Goal: Use online tool/utility: Utilize a website feature to perform a specific function

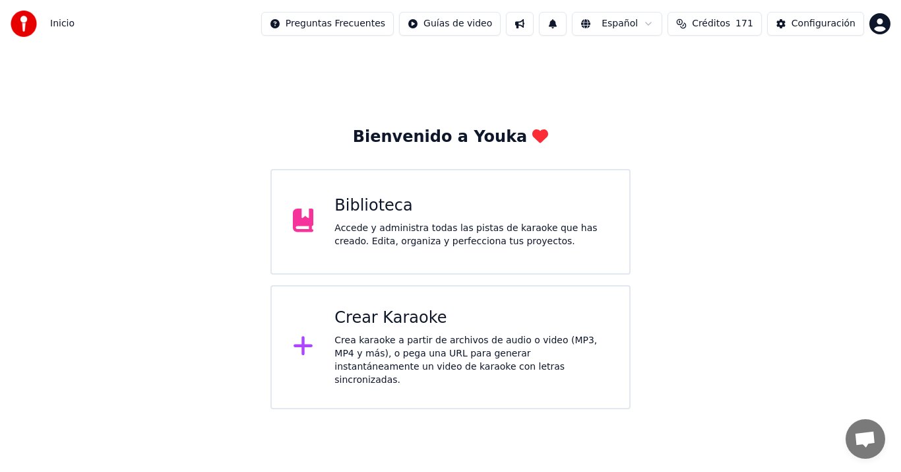
click at [326, 336] on div "Crear Karaoke Crea karaoke a partir de archivos de audio o video (MP3, MP4 y má…" at bounding box center [450, 347] width 360 height 124
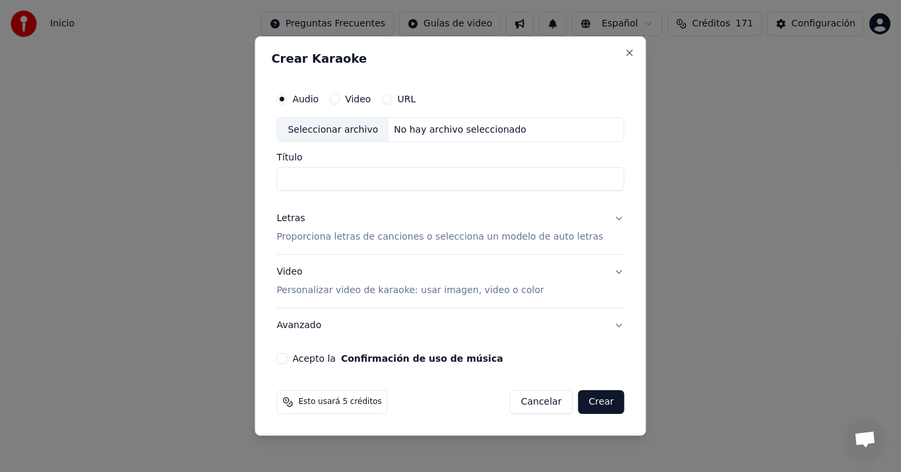
click at [363, 120] on div "Seleccionar archivo" at bounding box center [332, 130] width 111 height 24
type input "**********"
click at [313, 238] on p "Proporciona letras de canciones o selecciona un modelo de auto letras" at bounding box center [439, 237] width 327 height 13
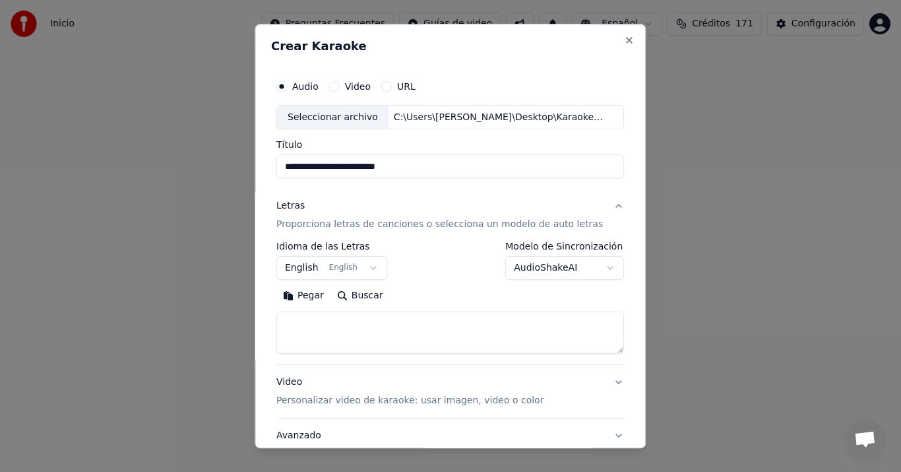
click at [303, 299] on button "Pegar" at bounding box center [303, 296] width 54 height 21
click at [303, 271] on button "English English" at bounding box center [331, 269] width 111 height 24
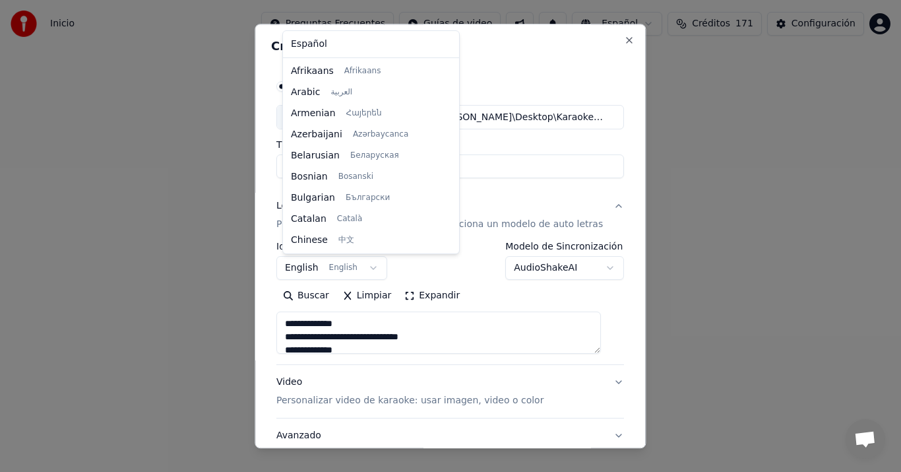
scroll to position [106, 0]
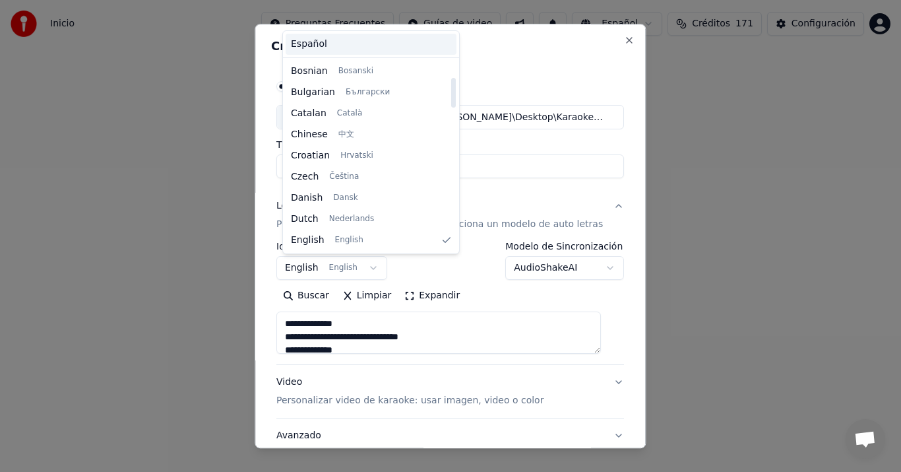
type textarea "**********"
select select "**"
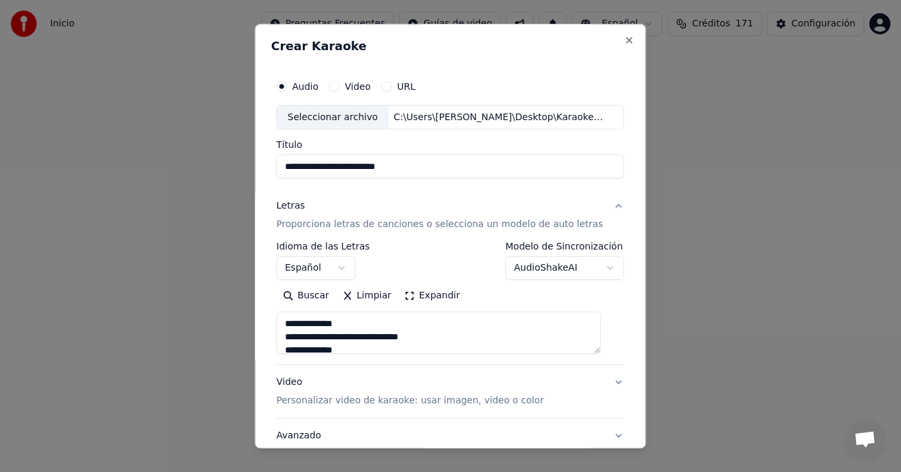
click at [307, 396] on p "Personalizar video de karaoke: usar imagen, video o color" at bounding box center [409, 400] width 267 height 13
type textarea "**********"
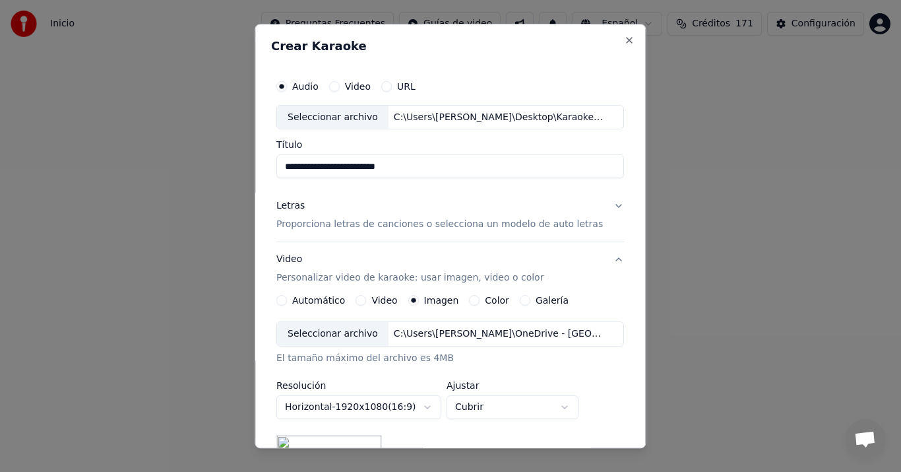
click at [366, 328] on div "Seleccionar archivo" at bounding box center [332, 335] width 111 height 24
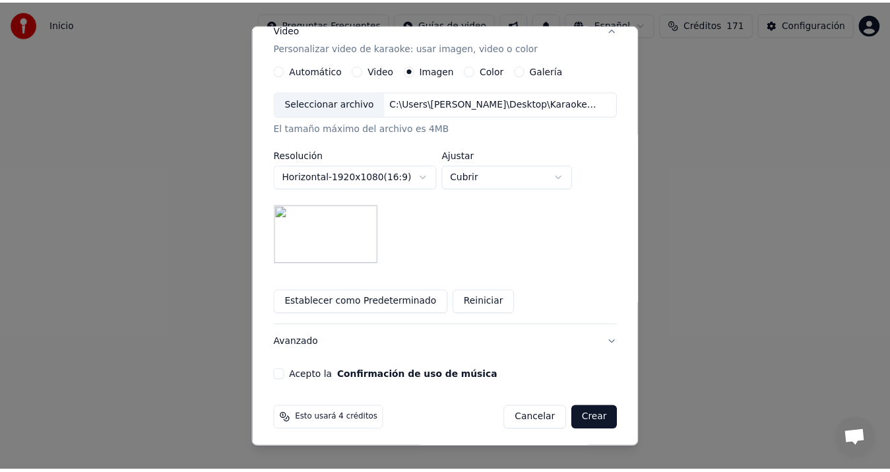
scroll to position [235, 0]
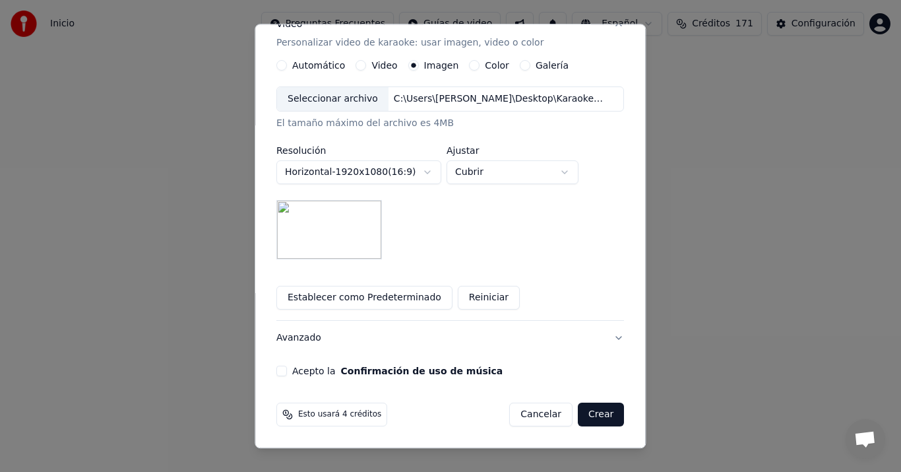
click at [297, 377] on div "**********" at bounding box center [450, 107] width 358 height 549
click at [297, 373] on div "Acepto la Confirmación de uso de música" at bounding box center [450, 371] width 348 height 11
click at [284, 366] on button "Acepto la Confirmación de uso de música" at bounding box center [281, 371] width 11 height 11
click at [578, 420] on button "Crear" at bounding box center [601, 415] width 46 height 24
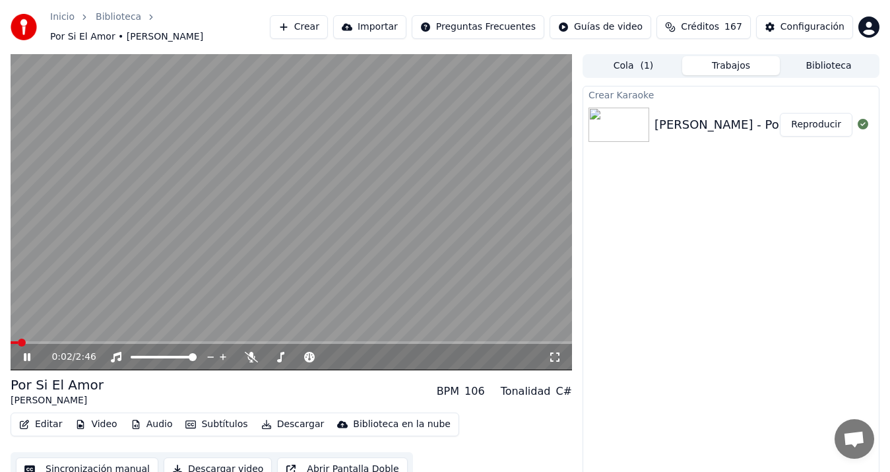
click at [126, 459] on button "Sincronización manual" at bounding box center [87, 469] width 142 height 24
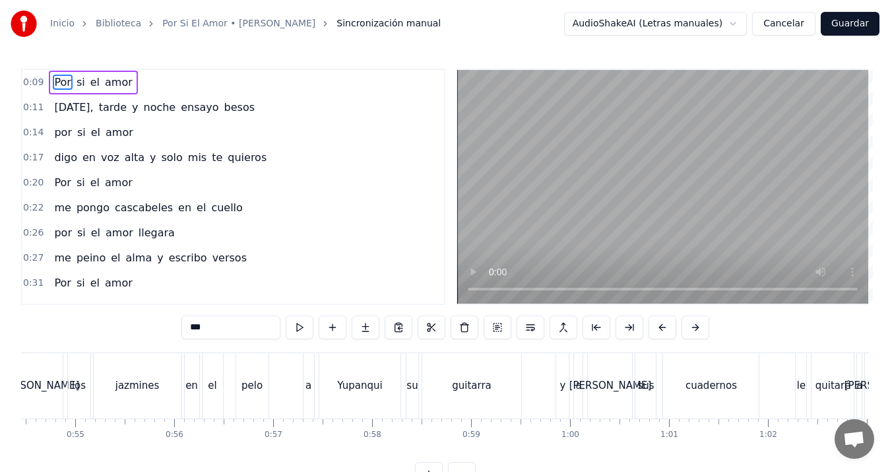
scroll to position [0, 5165]
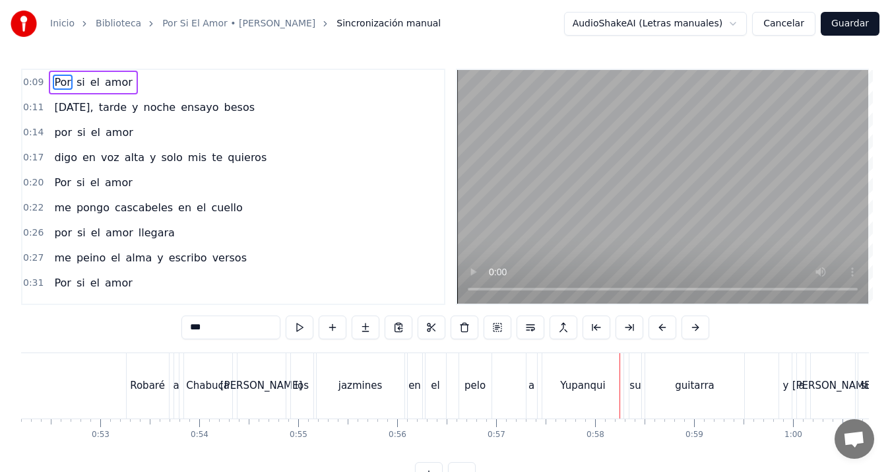
click at [722, 383] on div "guitarra" at bounding box center [695, 385] width 100 height 65
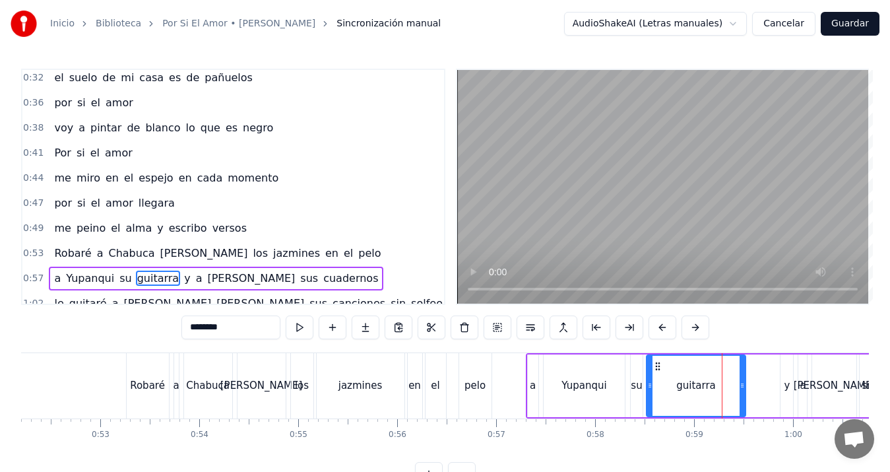
scroll to position [322, 0]
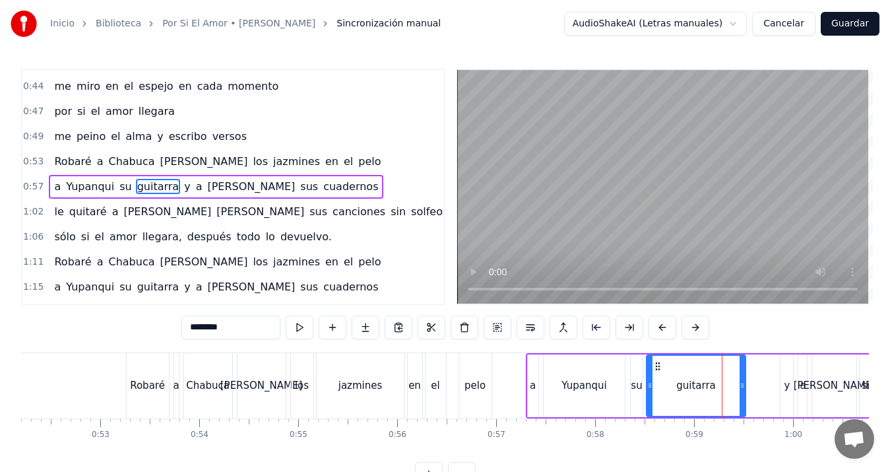
click at [785, 382] on div "y" at bounding box center [787, 385] width 6 height 15
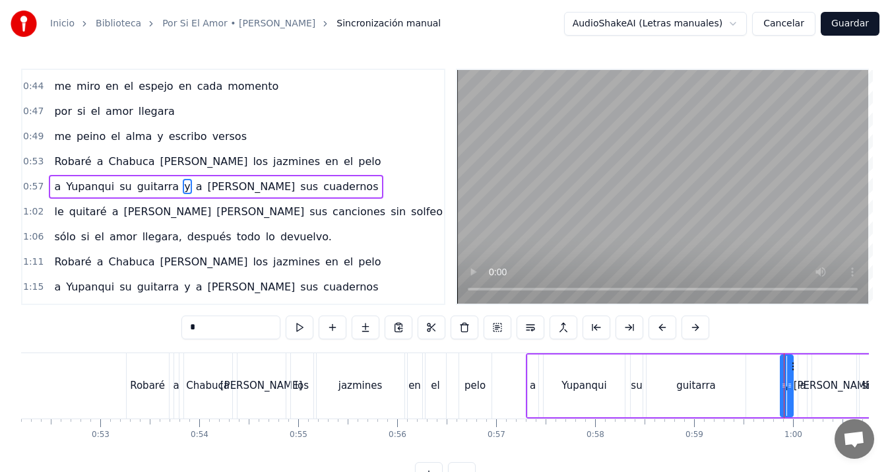
click at [731, 392] on div "guitarra" at bounding box center [696, 385] width 100 height 63
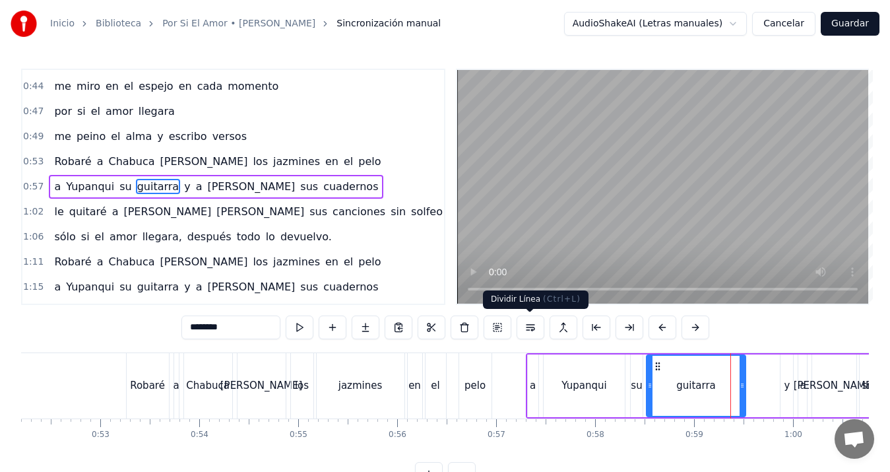
click at [538, 330] on button at bounding box center [530, 327] width 28 height 24
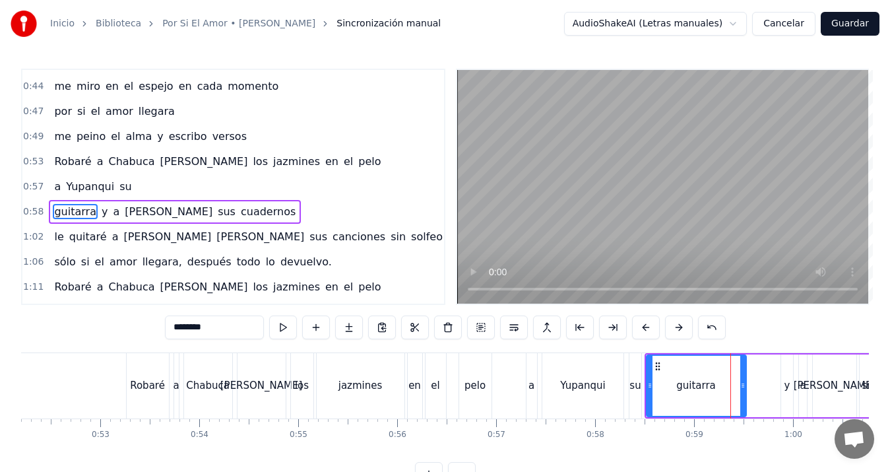
scroll to position [347, 0]
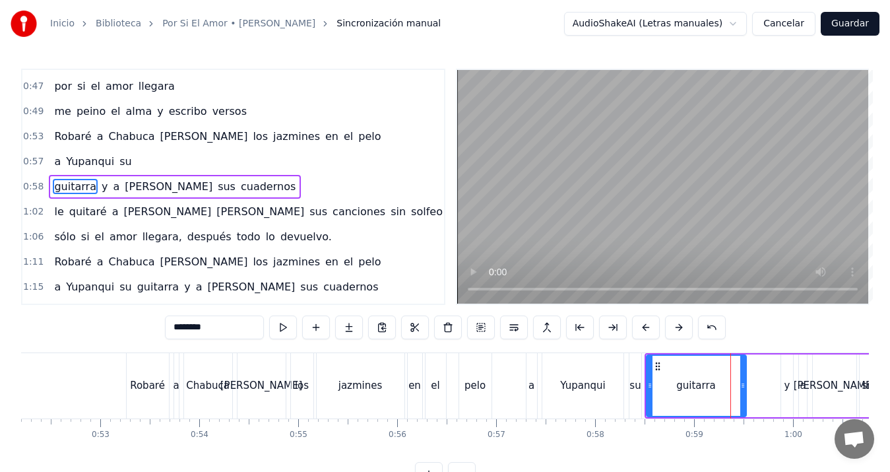
click at [574, 384] on div "Yupanqui" at bounding box center [582, 385] width 45 height 15
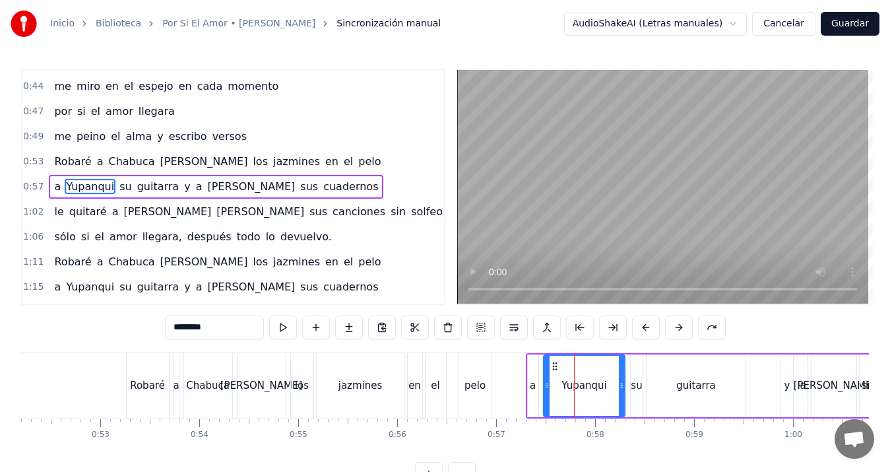
click at [788, 387] on div "y" at bounding box center [787, 385] width 6 height 15
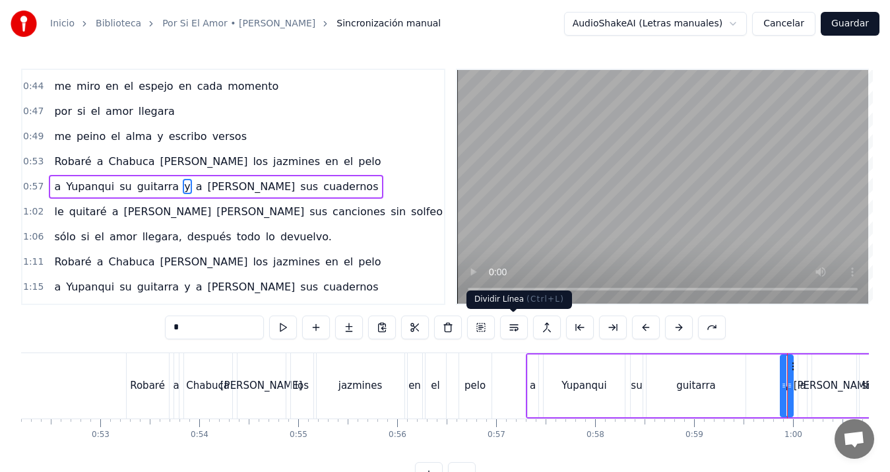
click at [518, 322] on button at bounding box center [514, 327] width 28 height 24
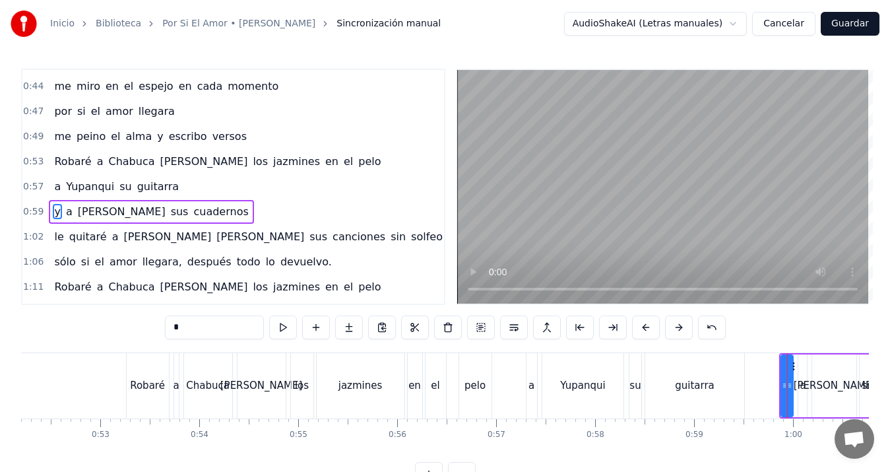
scroll to position [347, 0]
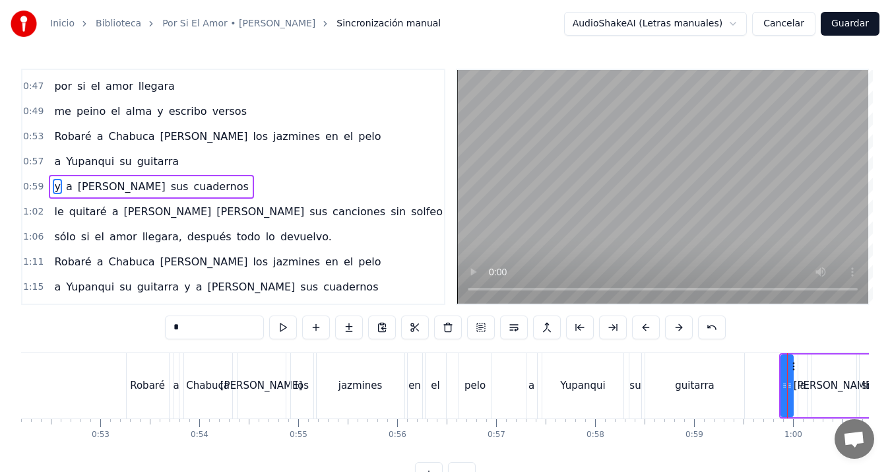
click at [526, 381] on div "a" at bounding box center [531, 385] width 11 height 65
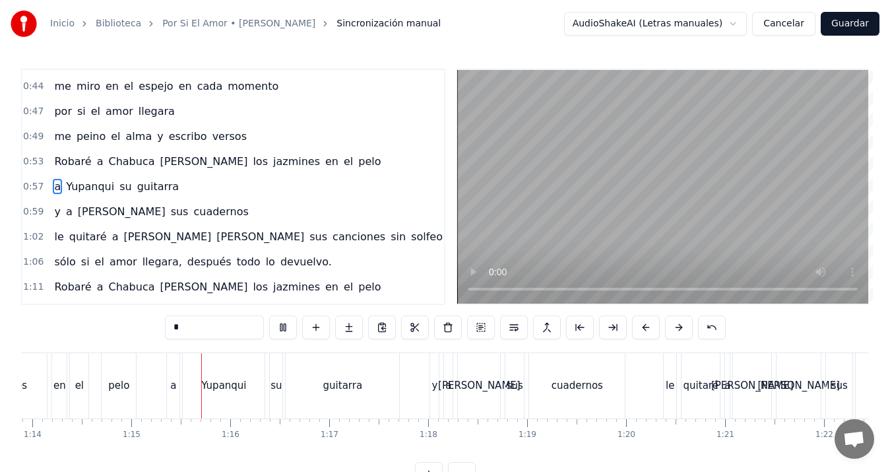
scroll to position [0, 7367]
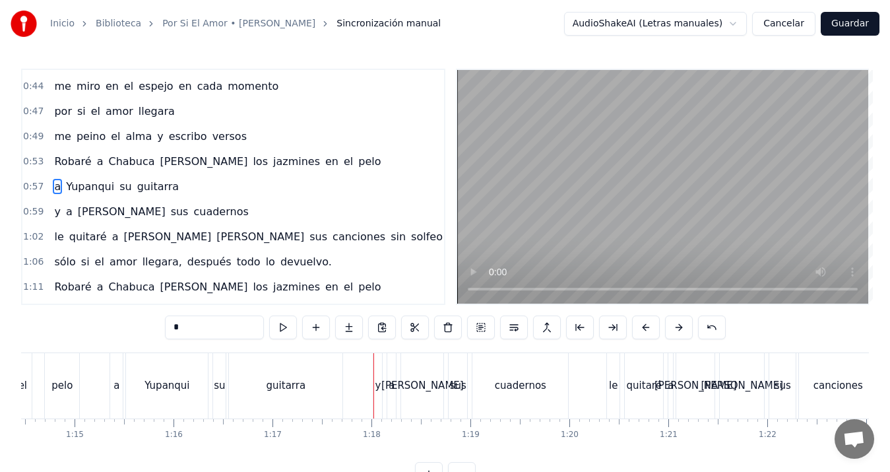
click at [375, 382] on div "y" at bounding box center [378, 385] width 6 height 15
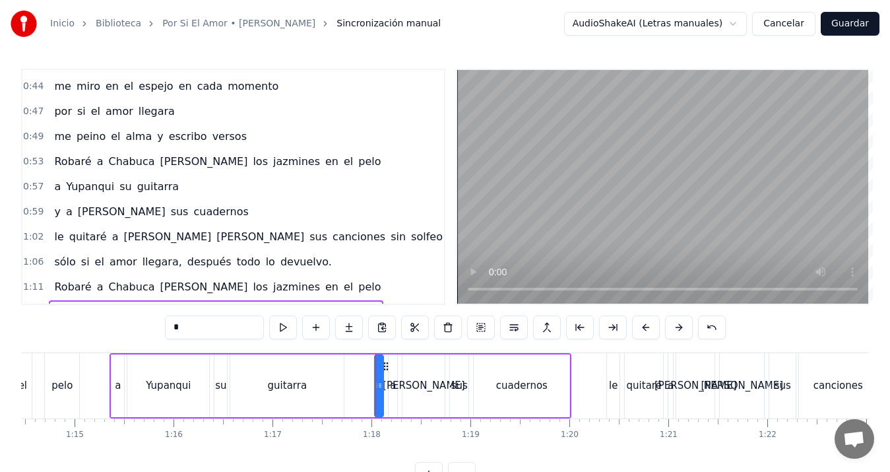
scroll to position [447, 0]
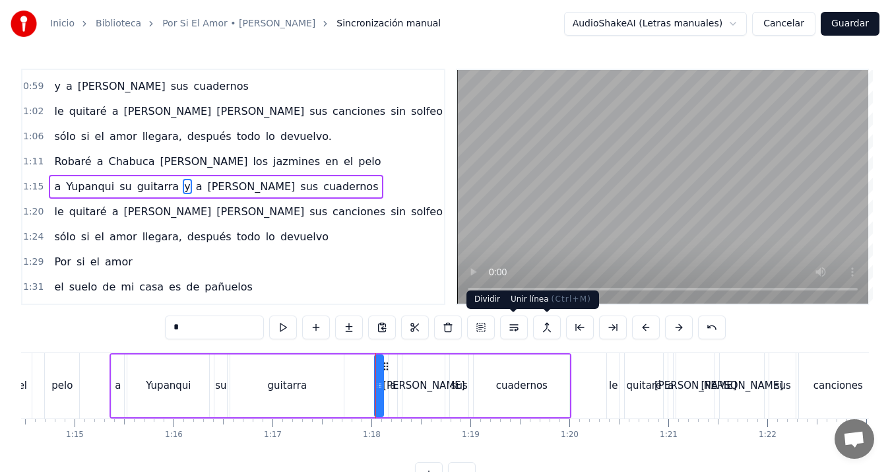
click at [544, 324] on button at bounding box center [547, 327] width 28 height 24
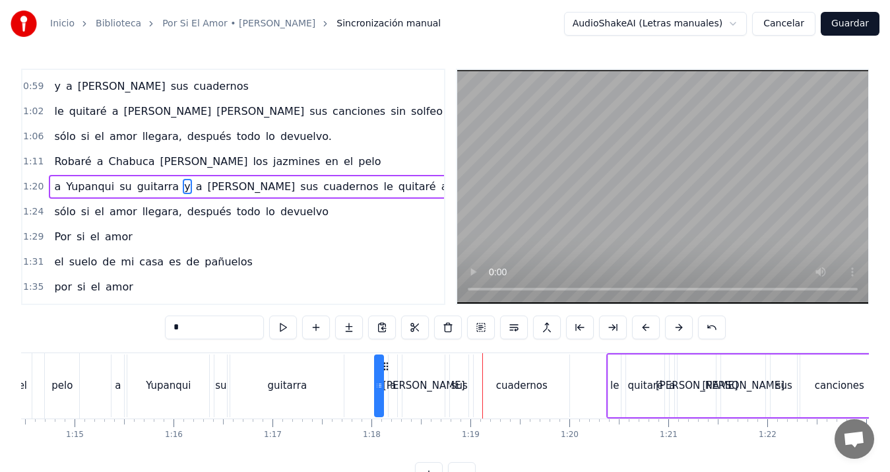
click at [303, 368] on div "guitarra" at bounding box center [286, 385] width 113 height 63
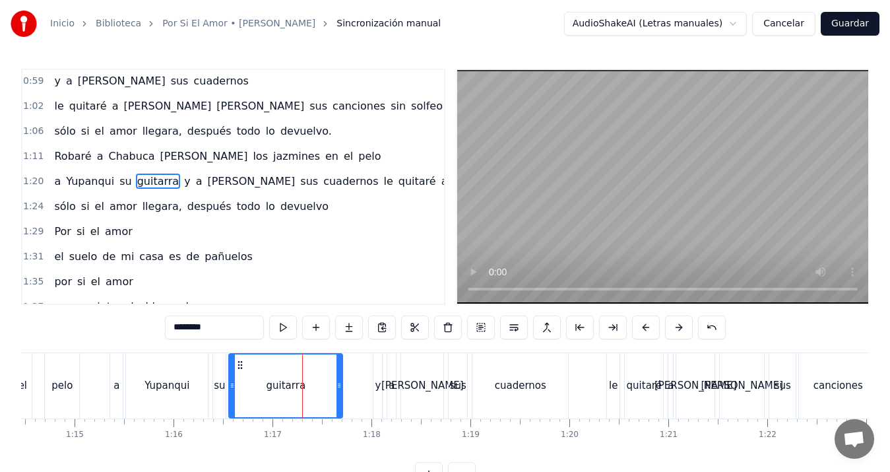
click at [380, 387] on div "y" at bounding box center [378, 385] width 6 height 15
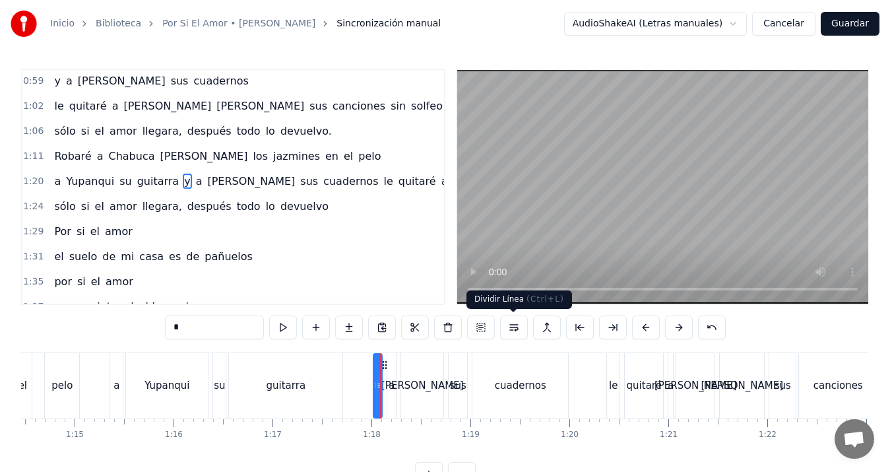
click at [510, 329] on button at bounding box center [514, 327] width 28 height 24
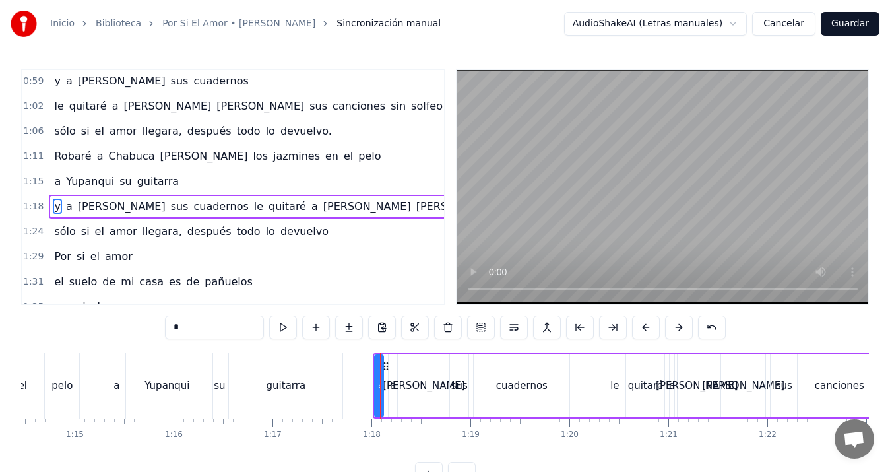
scroll to position [478, 0]
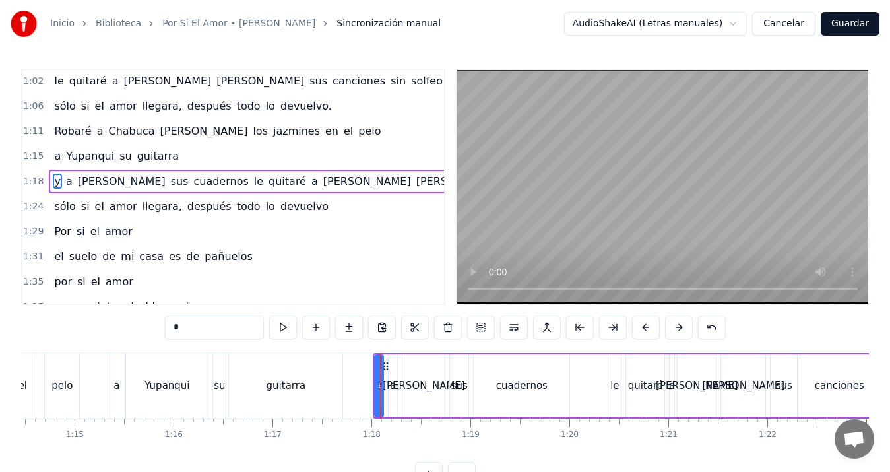
click at [222, 386] on div "su" at bounding box center [219, 385] width 11 height 15
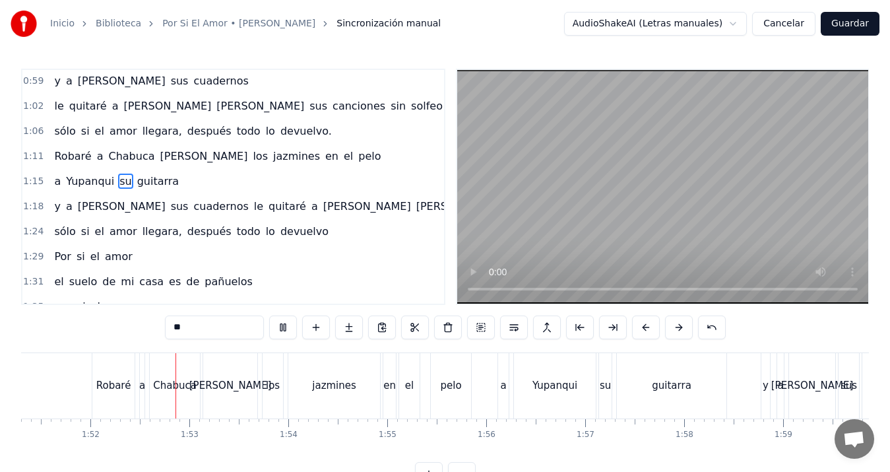
scroll to position [0, 11052]
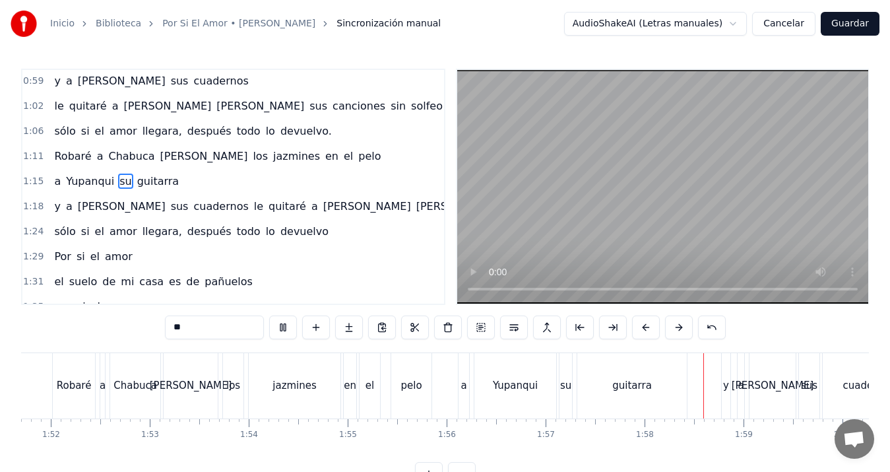
drag, startPoint x: 500, startPoint y: 346, endPoint x: 503, endPoint y: 338, distance: 8.6
click at [503, 338] on div "0:09 Por si el amor 0:11 [DATE], tarde y noche ensayo besos 0:14 por si el amor…" at bounding box center [445, 277] width 848 height 417
click at [480, 326] on button at bounding box center [481, 327] width 28 height 24
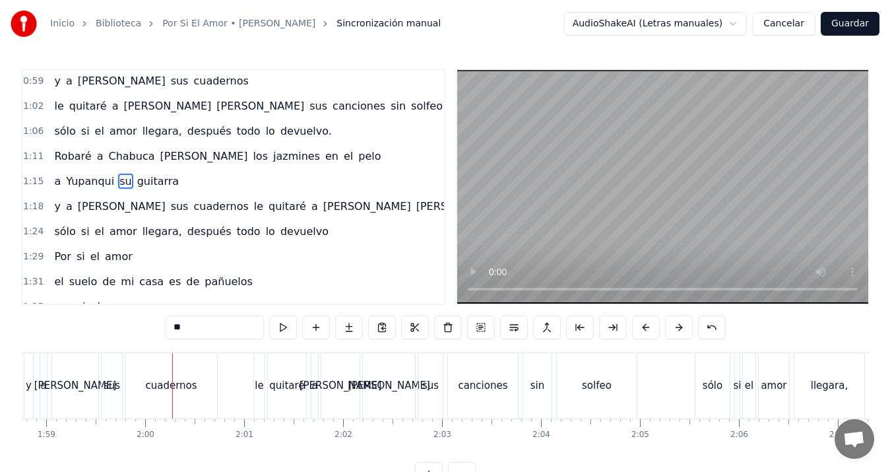
scroll to position [0, 11788]
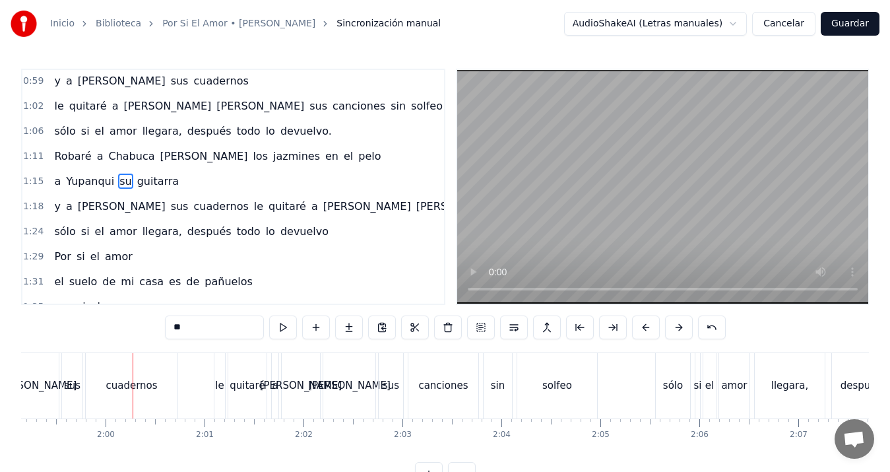
click at [41, 383] on div "[PERSON_NAME]" at bounding box center [36, 385] width 82 height 15
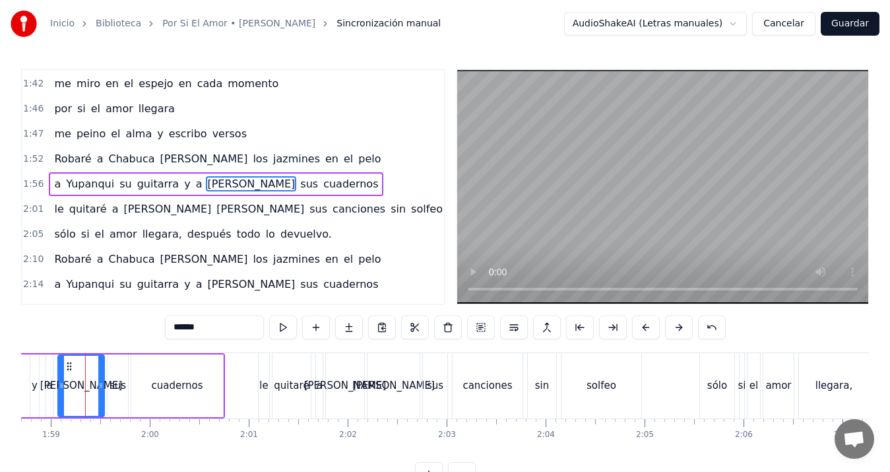
scroll to position [0, 11742]
click at [37, 374] on div "y" at bounding box center [36, 385] width 9 height 63
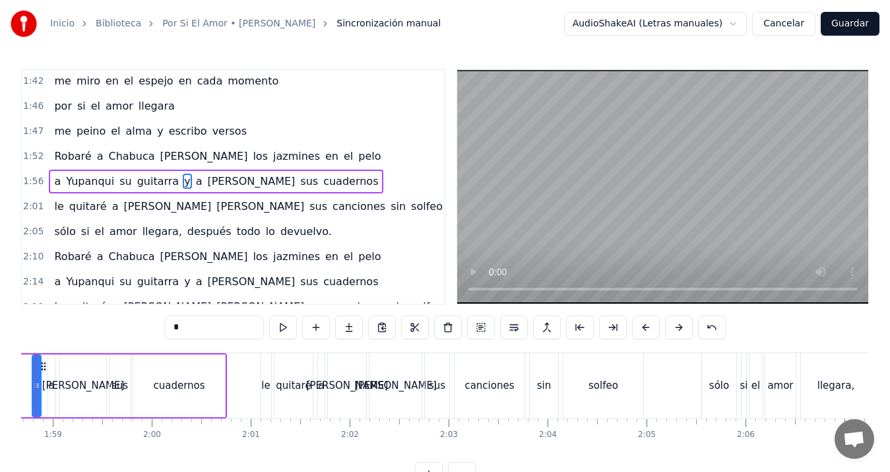
scroll to position [0, 11691]
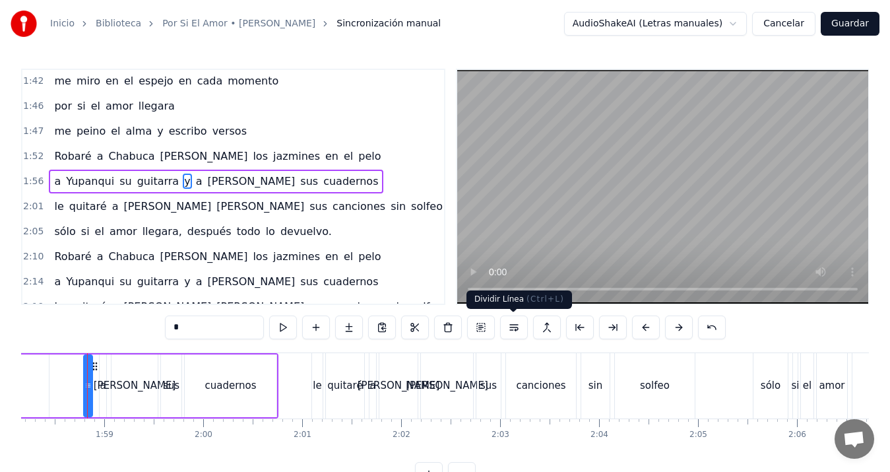
click at [520, 322] on button at bounding box center [514, 327] width 28 height 24
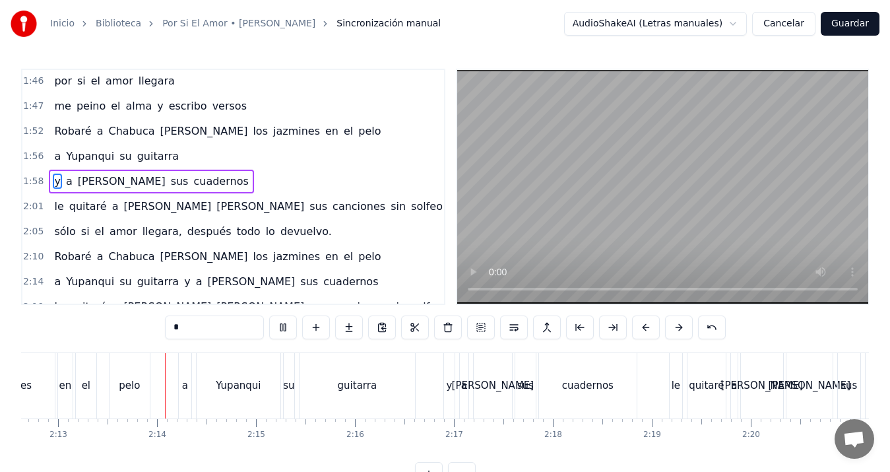
scroll to position [0, 13162]
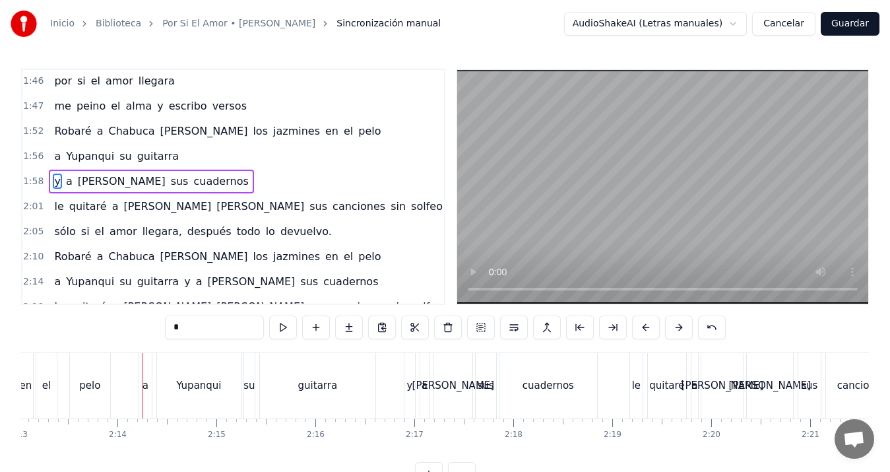
click at [404, 386] on div "y" at bounding box center [409, 385] width 11 height 65
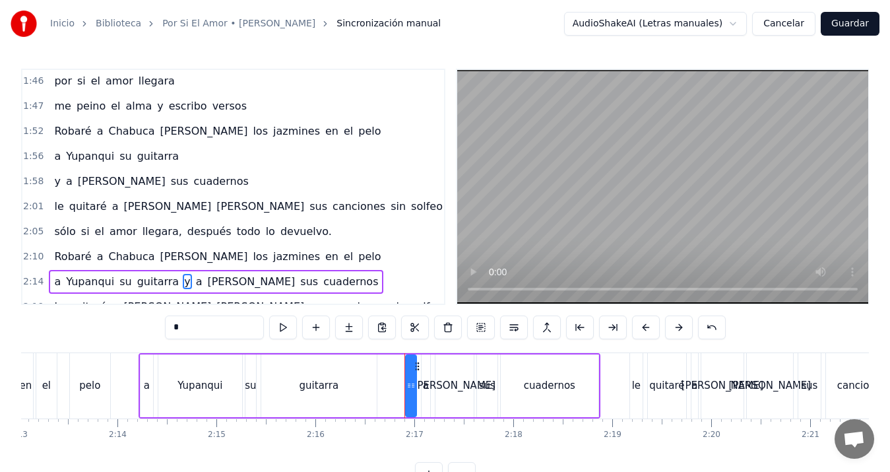
scroll to position [879, 0]
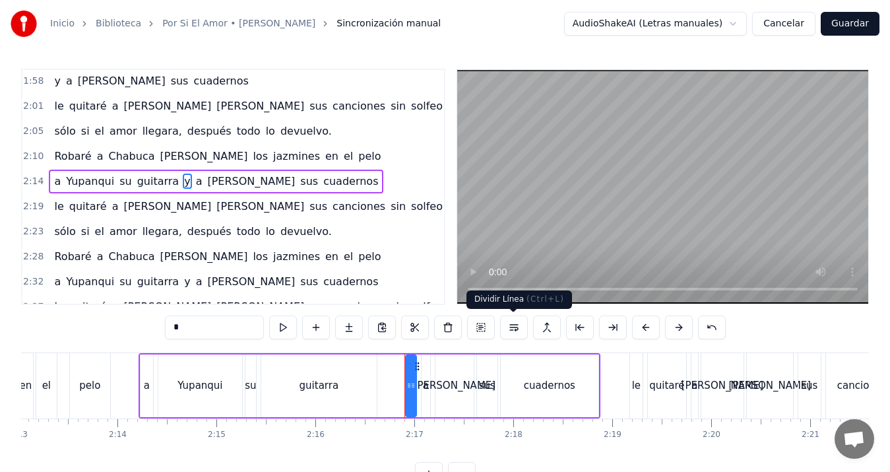
click at [513, 325] on button at bounding box center [514, 327] width 28 height 24
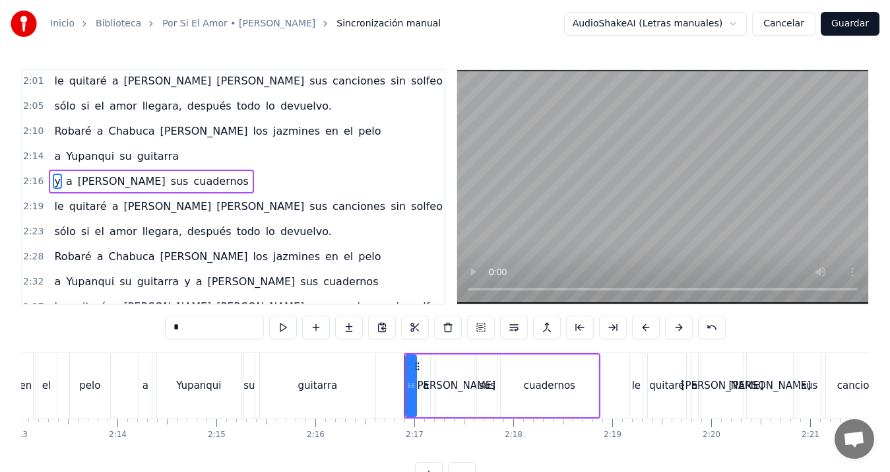
click at [53, 377] on div "el" at bounding box center [46, 385] width 20 height 65
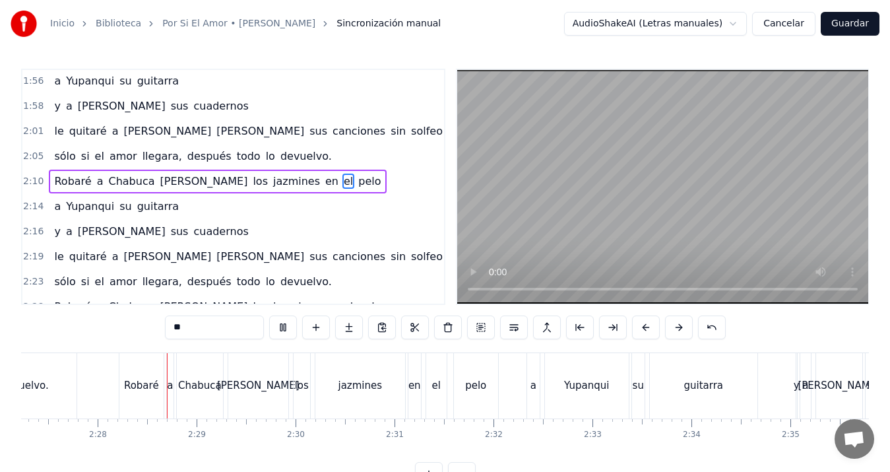
scroll to position [0, 14594]
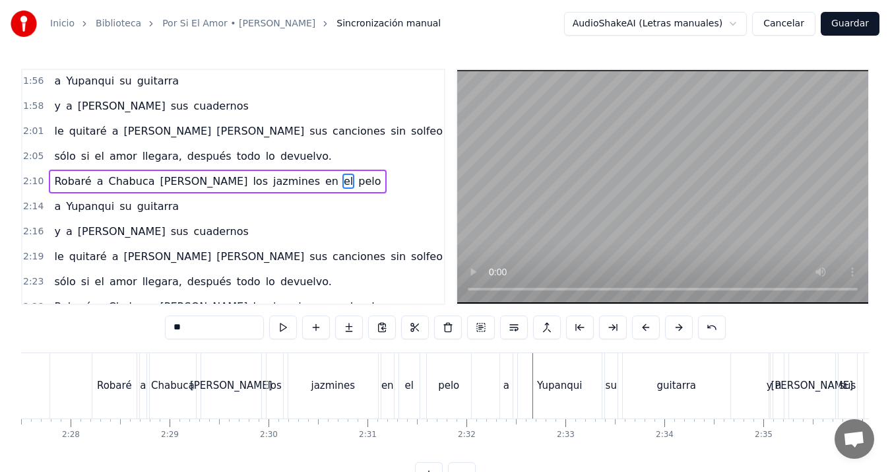
click at [771, 390] on div "y" at bounding box center [769, 385] width 6 height 15
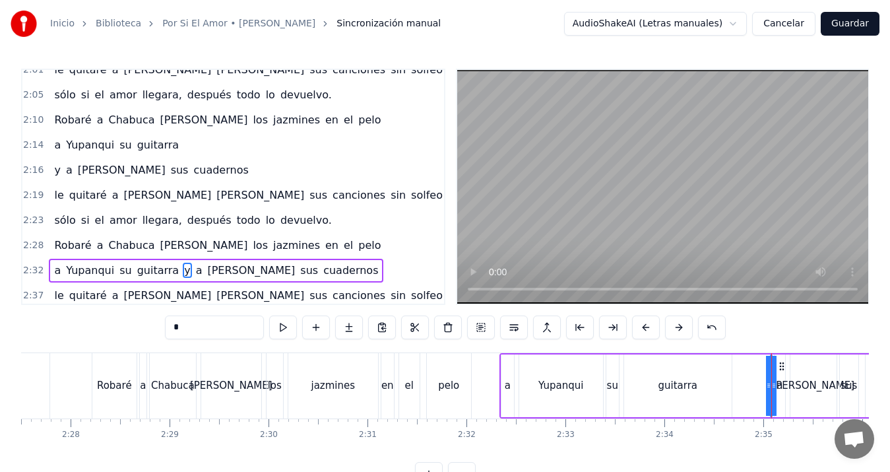
scroll to position [956, 0]
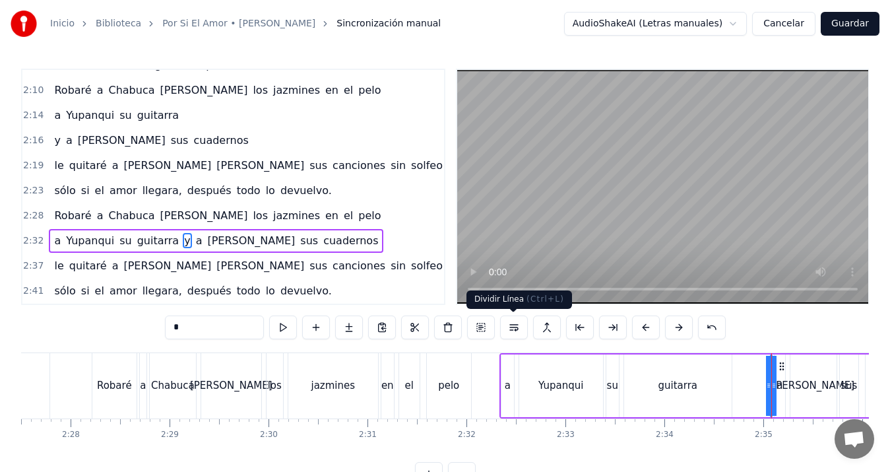
click at [516, 326] on button at bounding box center [514, 327] width 28 height 24
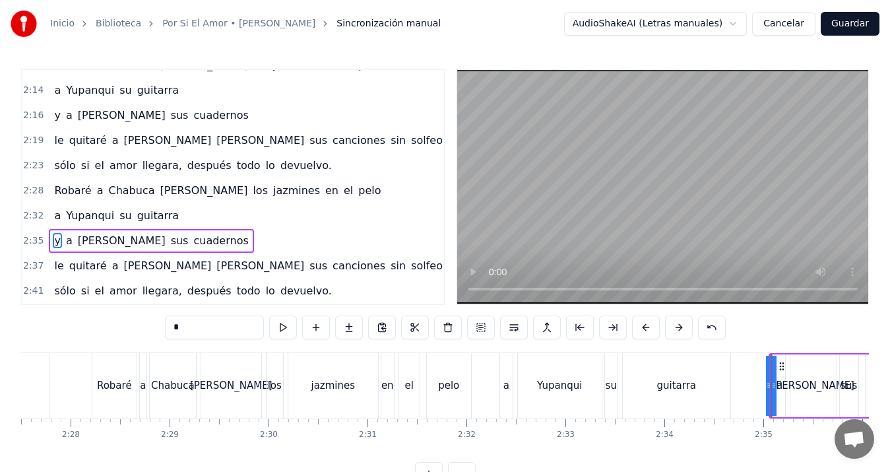
click at [344, 379] on div "jazmines" at bounding box center [333, 385] width 44 height 15
type input "********"
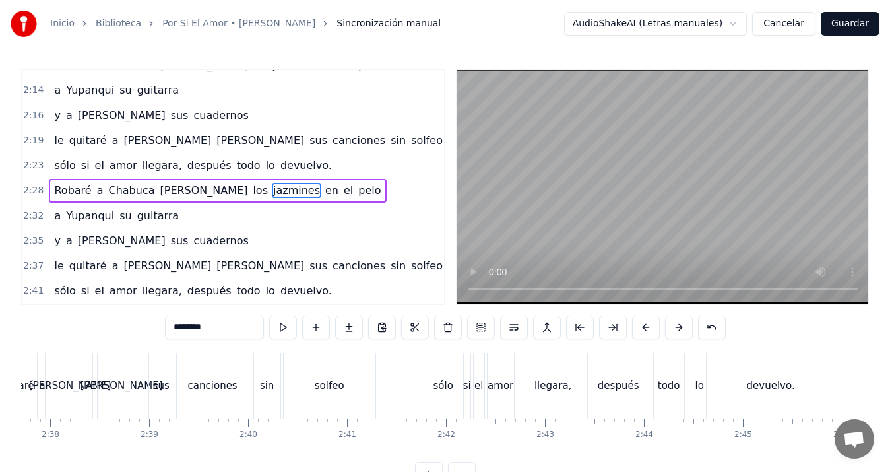
scroll to position [0, 15605]
click at [849, 25] on button "Guardar" at bounding box center [850, 24] width 59 height 24
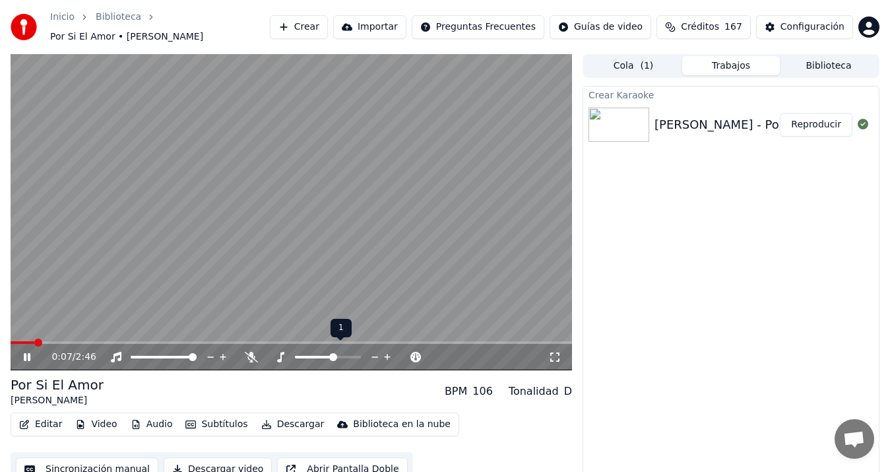
click at [332, 353] on span at bounding box center [333, 357] width 8 height 8
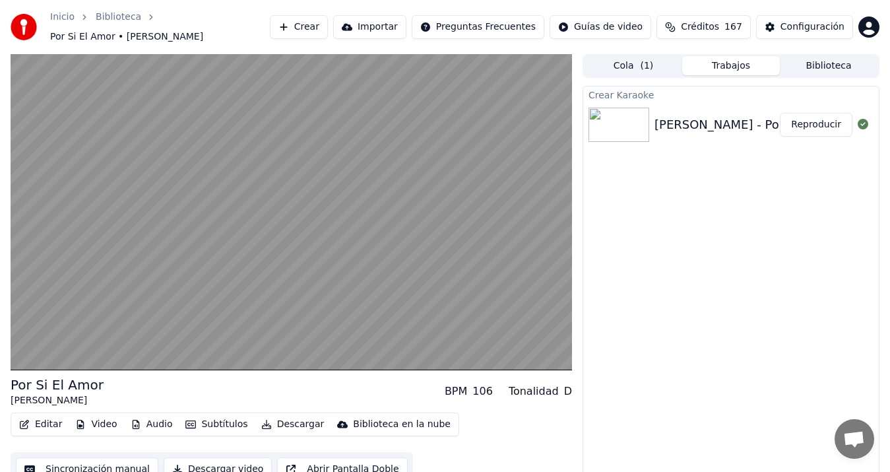
click at [201, 460] on button "Descargar video" at bounding box center [218, 469] width 108 height 24
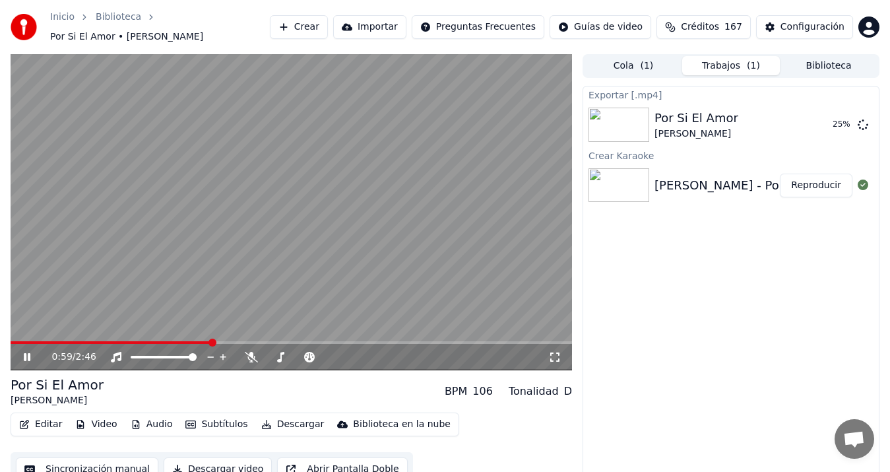
click at [867, 118] on icon at bounding box center [863, 124] width 13 height 13
click at [825, 119] on div "25 %" at bounding box center [847, 124] width 51 height 11
click at [731, 121] on div "Por Si El Amor [PERSON_NAME]" at bounding box center [738, 125] width 168 height 32
click at [730, 121] on div "Por Si El Amor [PERSON_NAME]" at bounding box center [738, 125] width 168 height 32
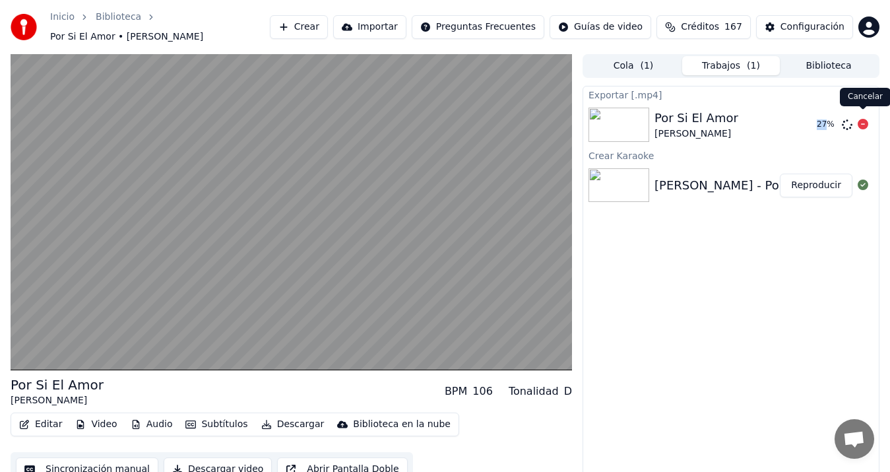
click at [863, 120] on icon at bounding box center [862, 124] width 11 height 11
click at [84, 469] on button "Sincronización manual" at bounding box center [87, 469] width 142 height 24
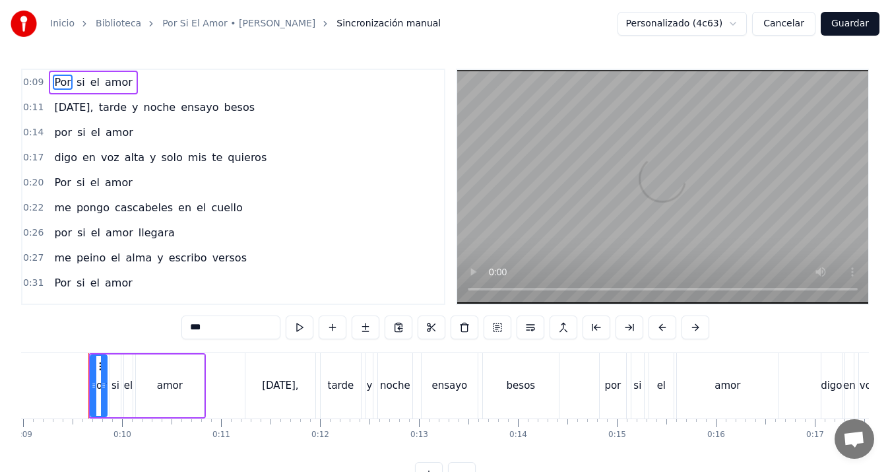
scroll to position [0, 889]
click at [365, 386] on div "y" at bounding box center [368, 385] width 7 height 65
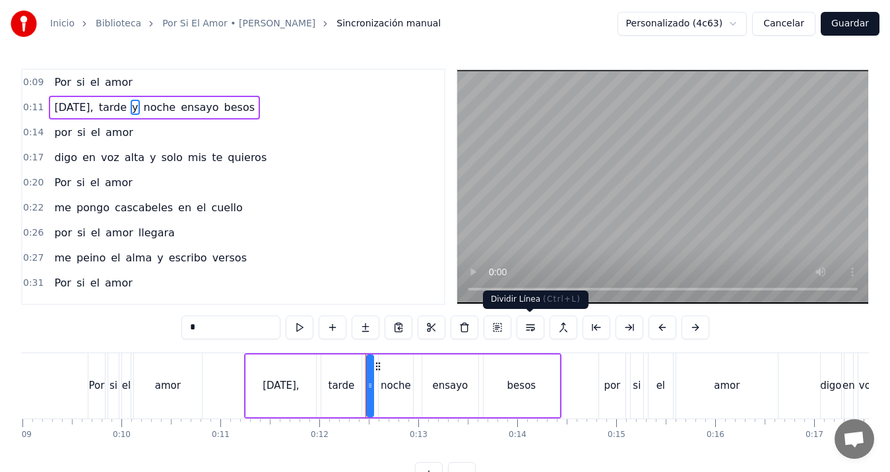
click at [532, 325] on button at bounding box center [530, 327] width 28 height 24
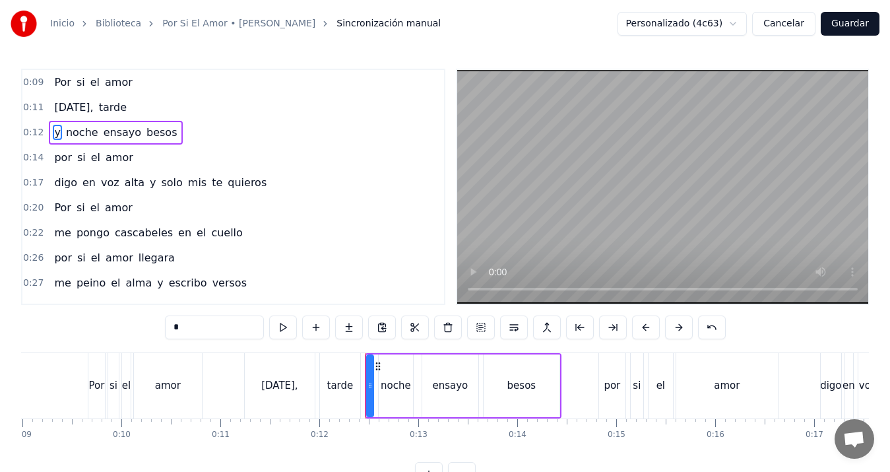
click at [98, 381] on div "Por" at bounding box center [96, 385] width 16 height 15
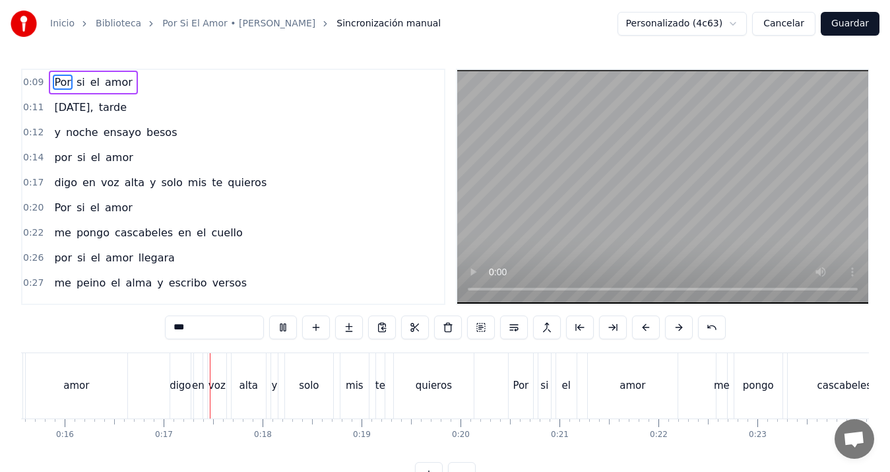
scroll to position [0, 1606]
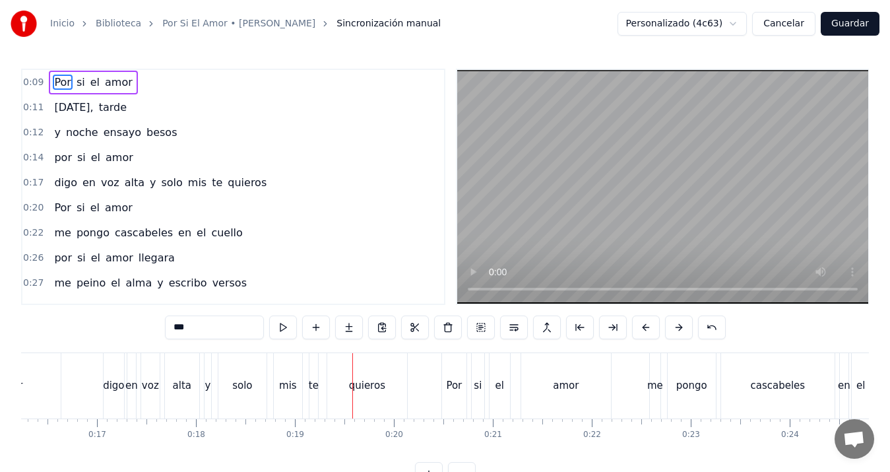
click at [210, 384] on div "y" at bounding box center [208, 385] width 8 height 65
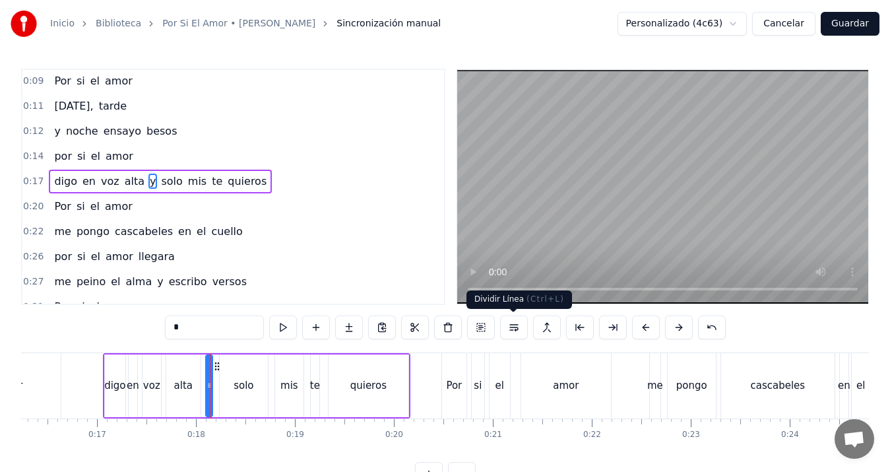
click at [507, 323] on button at bounding box center [514, 327] width 28 height 24
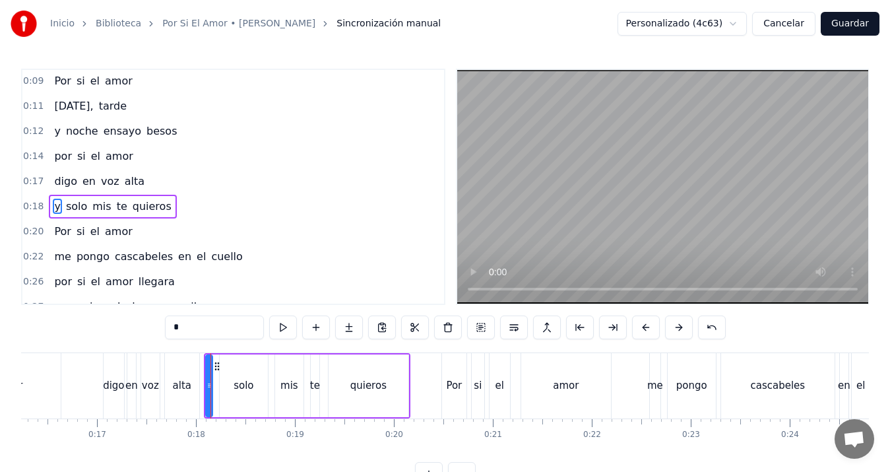
scroll to position [26, 0]
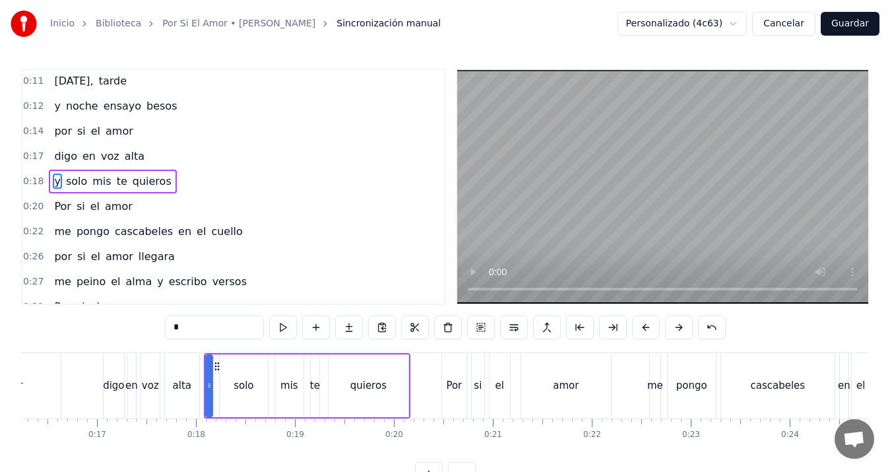
click at [109, 378] on div "digo" at bounding box center [113, 385] width 21 height 15
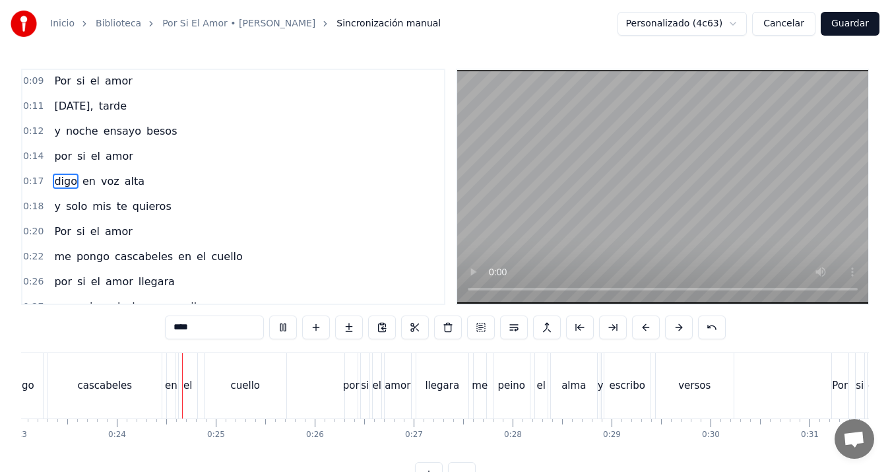
scroll to position [0, 2330]
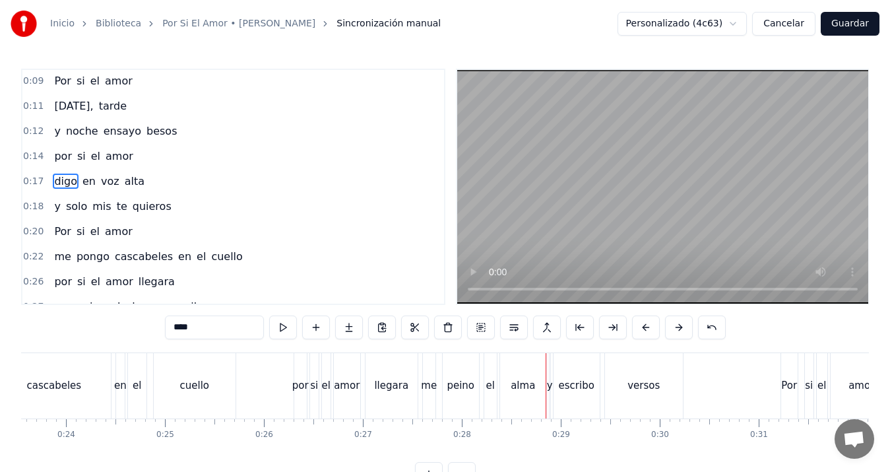
click at [551, 389] on div "y" at bounding box center [550, 385] width 6 height 15
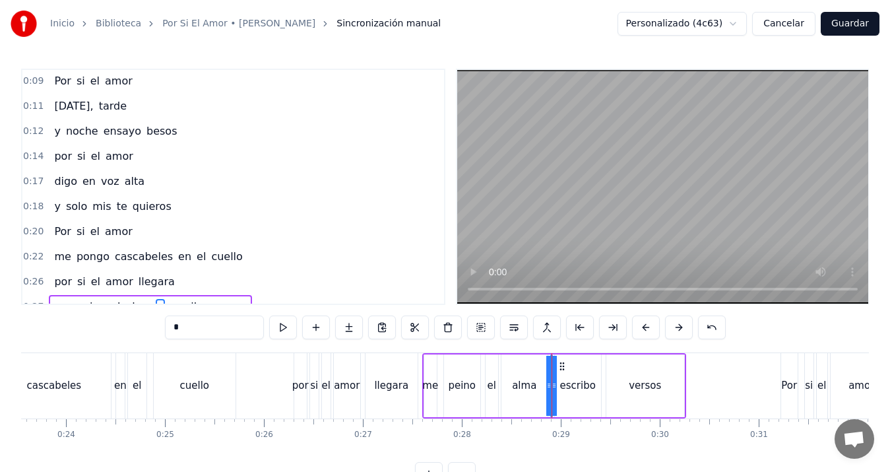
scroll to position [127, 0]
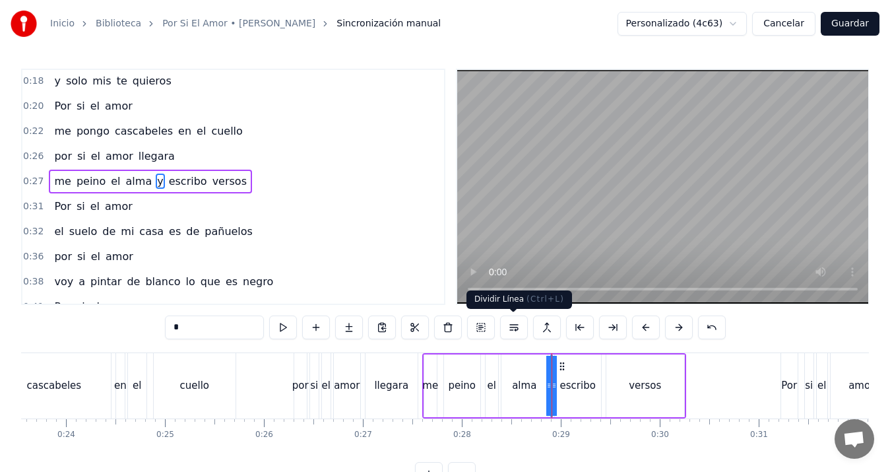
click at [517, 327] on button at bounding box center [514, 327] width 28 height 24
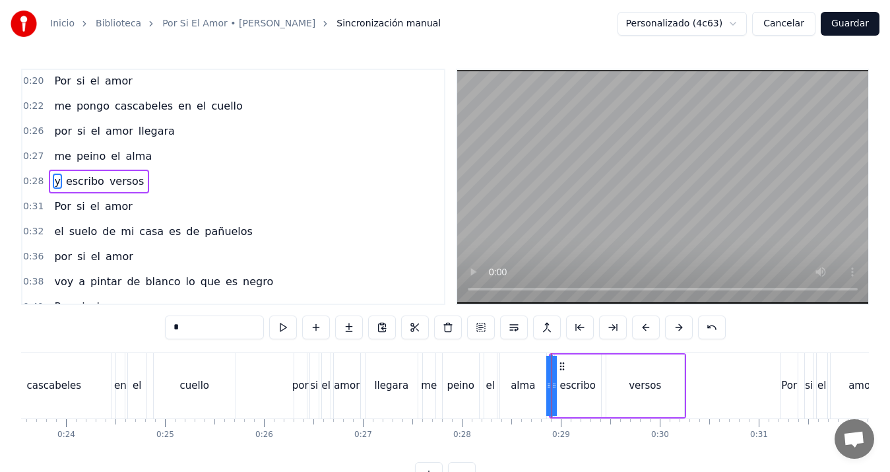
click at [296, 376] on div "por" at bounding box center [300, 385] width 13 height 65
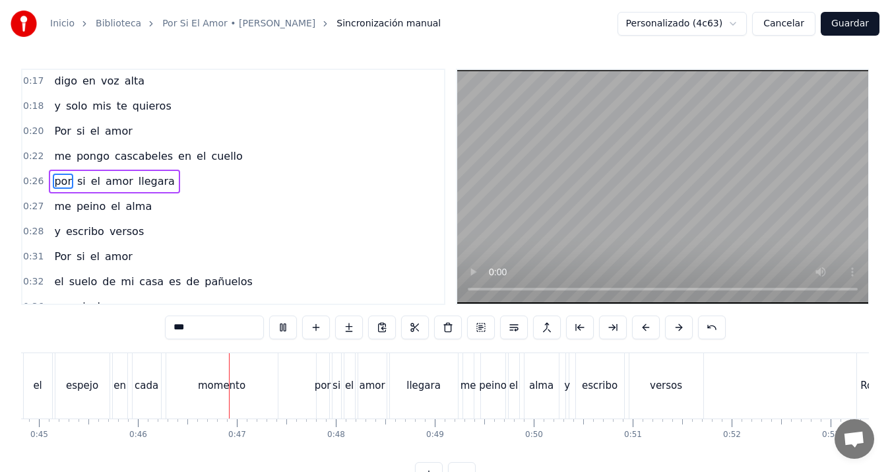
scroll to position [0, 4534]
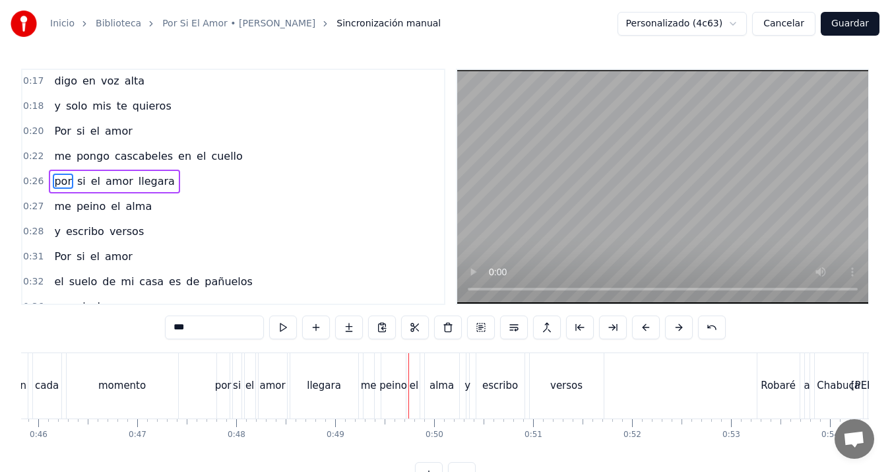
click at [466, 373] on div "y" at bounding box center [467, 385] width 3 height 65
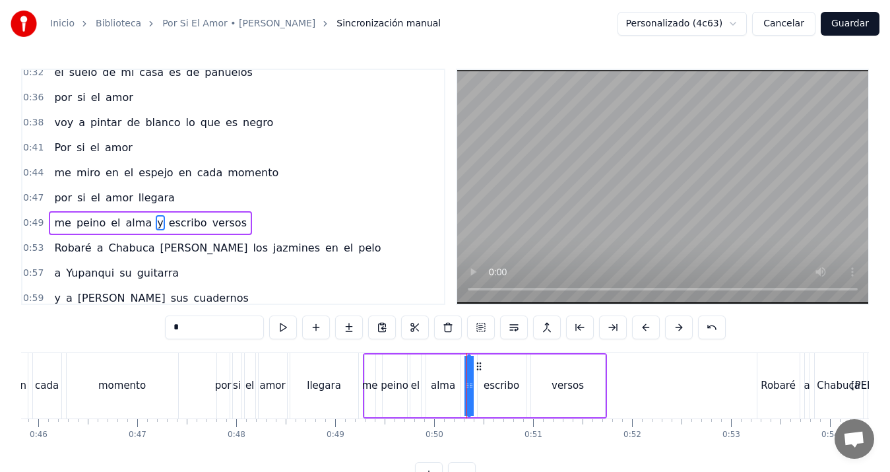
scroll to position [352, 0]
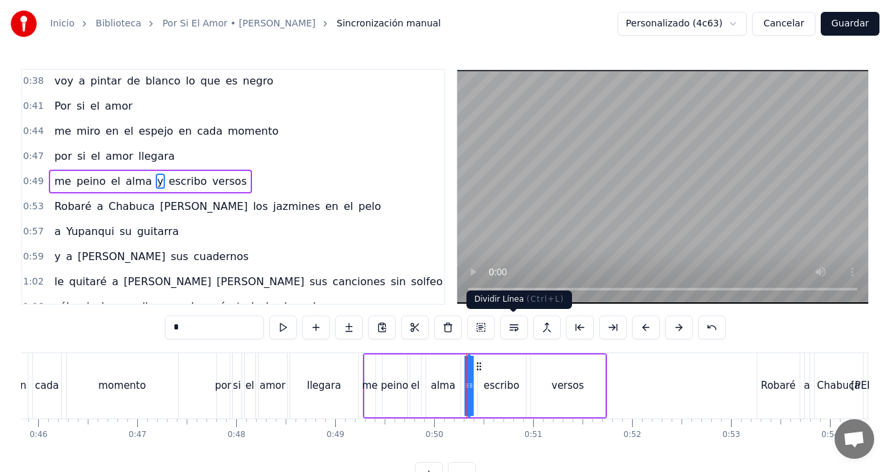
click at [512, 325] on button at bounding box center [514, 327] width 28 height 24
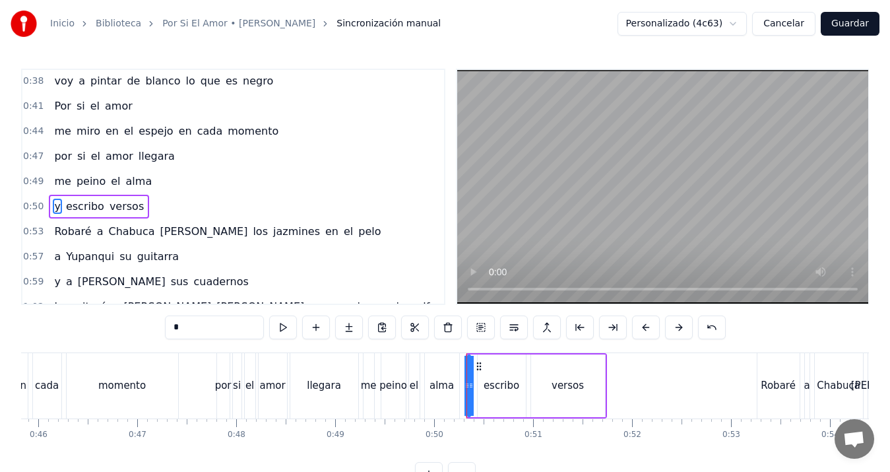
scroll to position [377, 0]
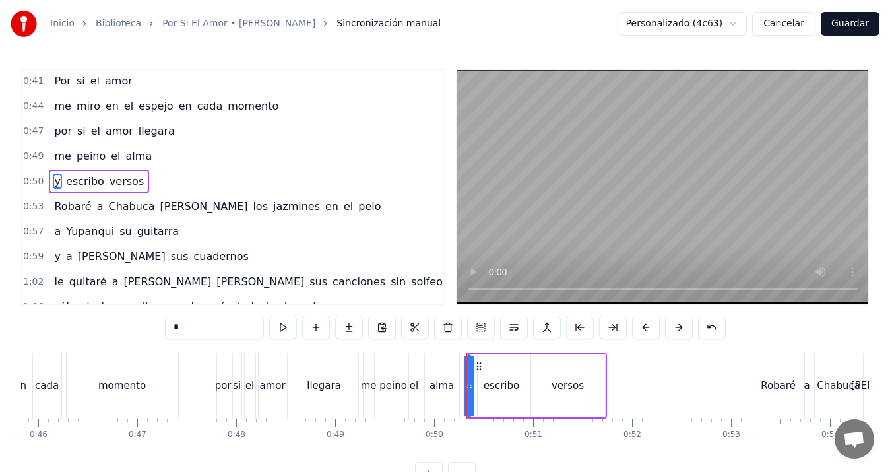
click at [227, 388] on div "por" at bounding box center [223, 385] width 16 height 15
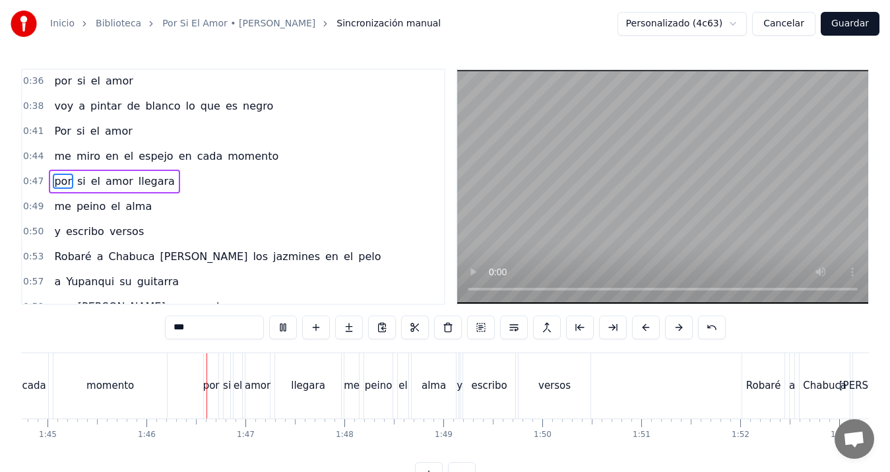
scroll to position [0, 10438]
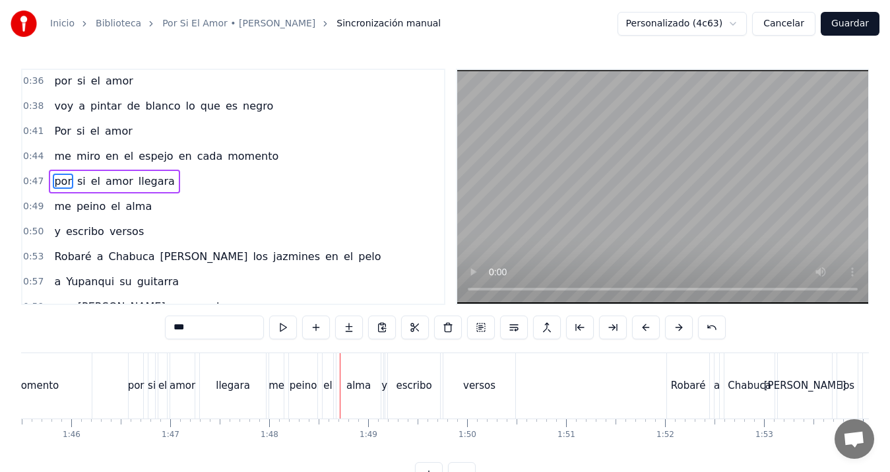
click at [385, 374] on div "y" at bounding box center [384, 385] width 2 height 65
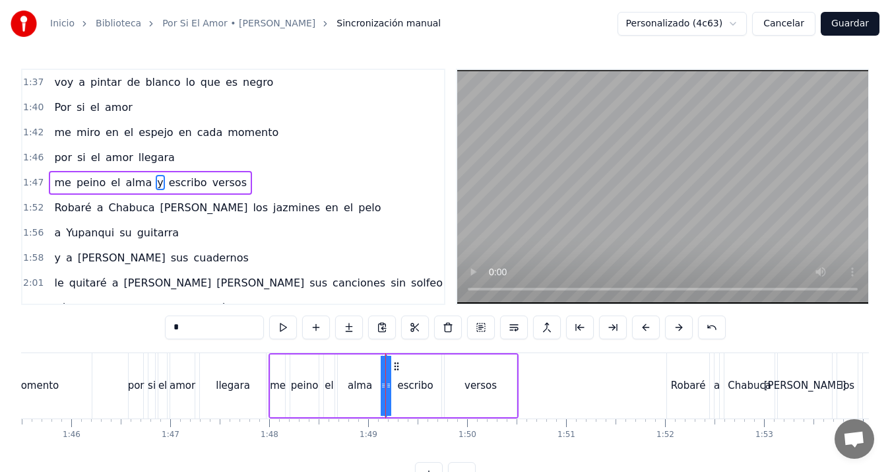
scroll to position [803, 0]
click at [513, 326] on button at bounding box center [514, 327] width 28 height 24
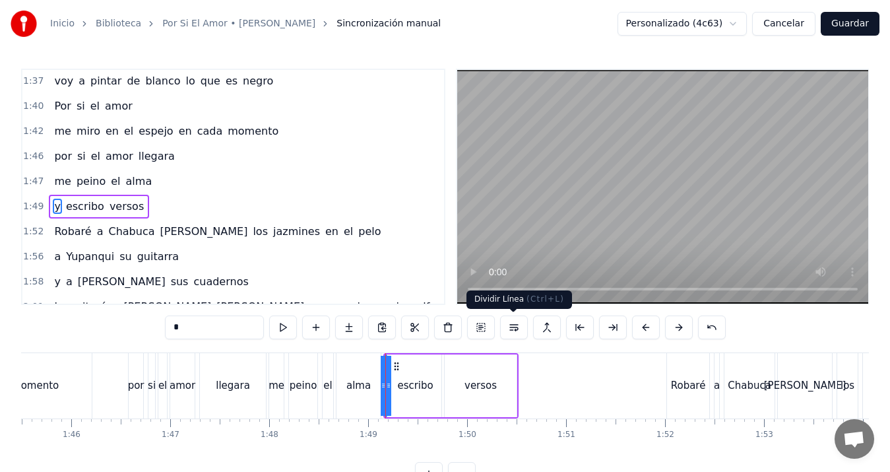
scroll to position [828, 0]
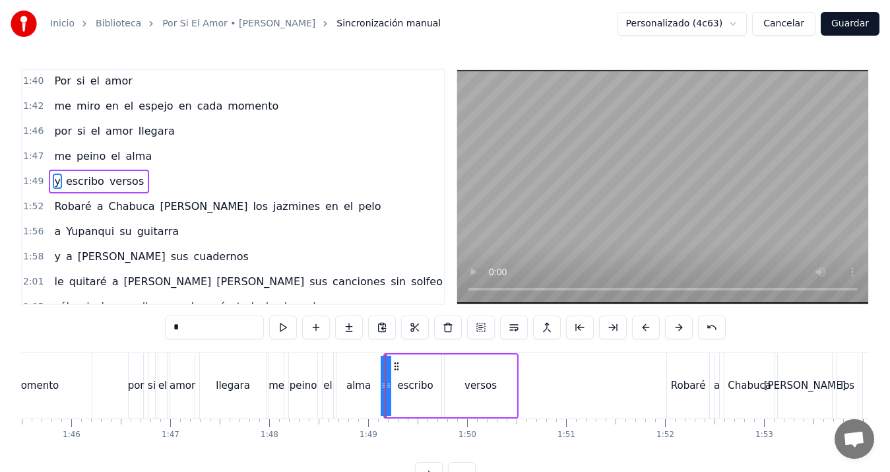
click at [141, 377] on div "por" at bounding box center [136, 385] width 15 height 65
type input "***"
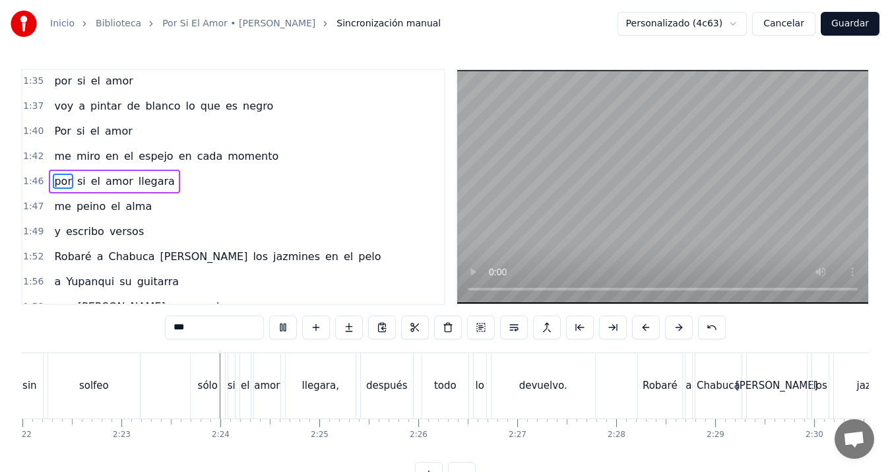
scroll to position [0, 14125]
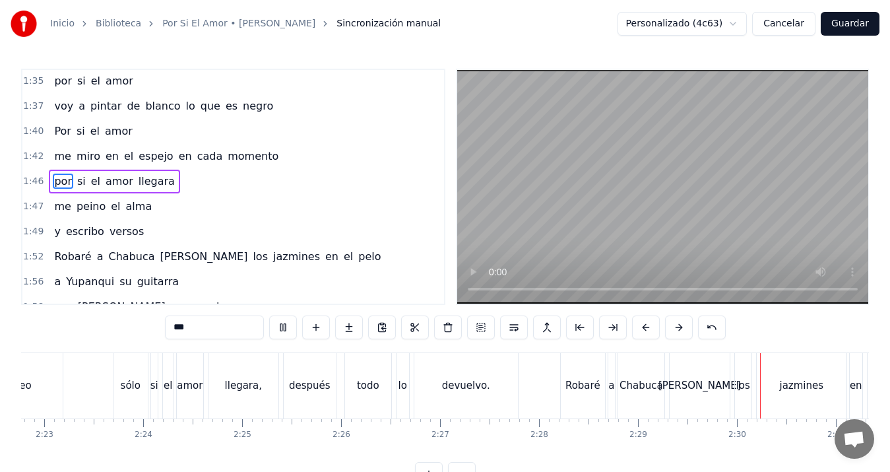
click at [849, 19] on button "Guardar" at bounding box center [850, 24] width 59 height 24
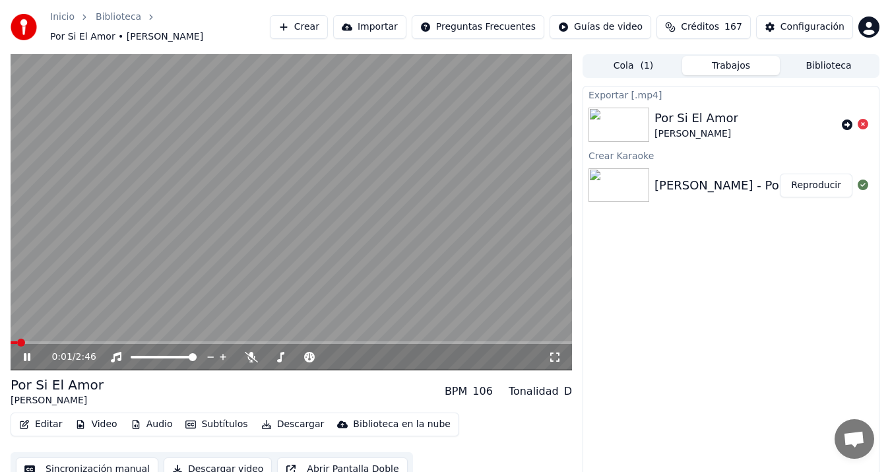
click at [197, 463] on button "Descargar video" at bounding box center [218, 469] width 108 height 24
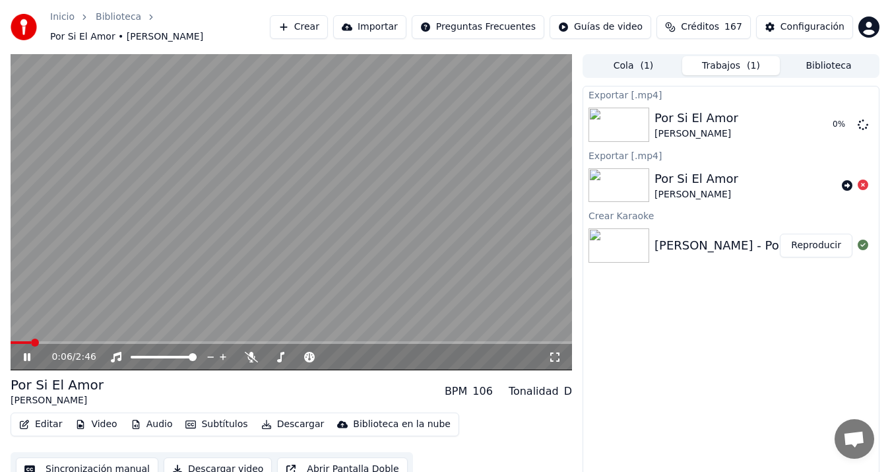
click at [405, 257] on video at bounding box center [291, 212] width 561 height 316
